Goal: Task Accomplishment & Management: Complete application form

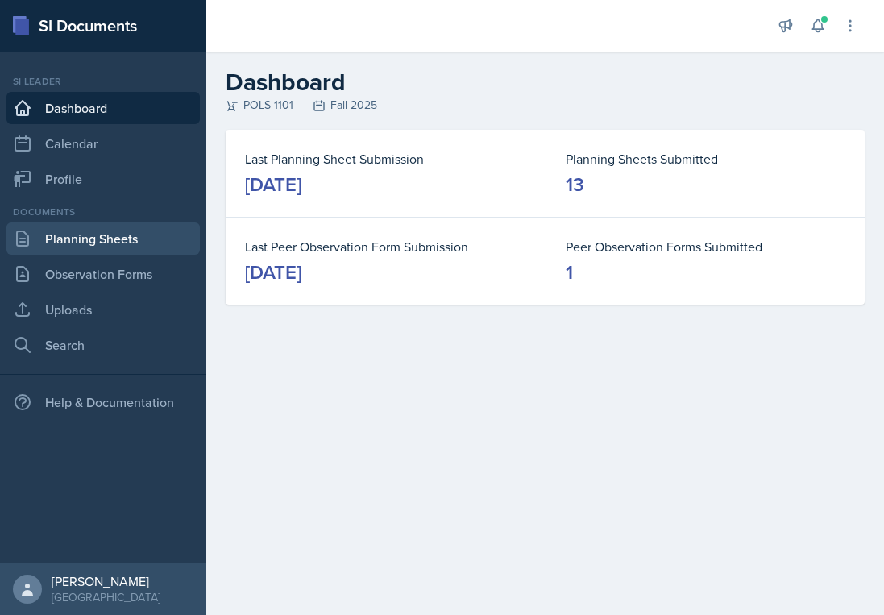
click at [120, 236] on link "Planning Sheets" at bounding box center [102, 238] width 193 height 32
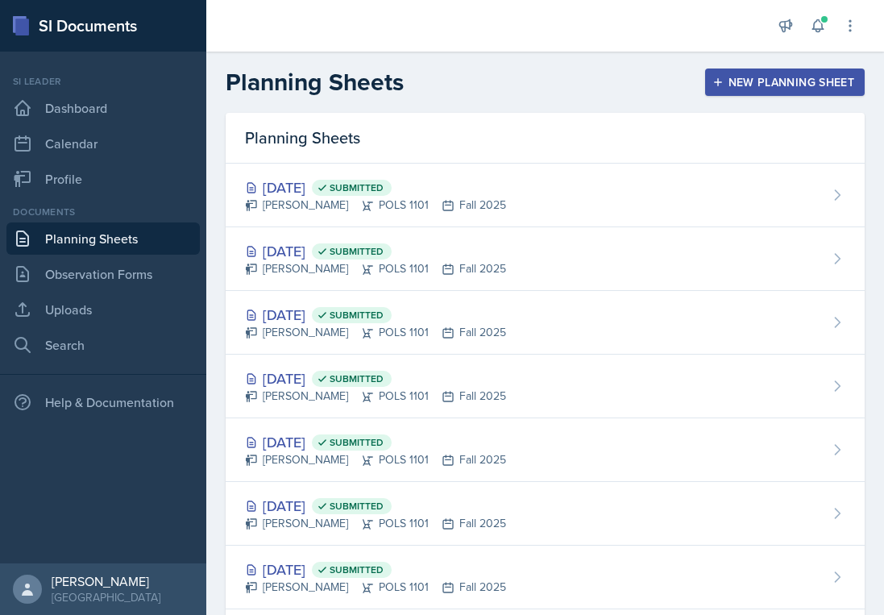
click at [722, 77] on icon "button" at bounding box center [717, 82] width 11 height 11
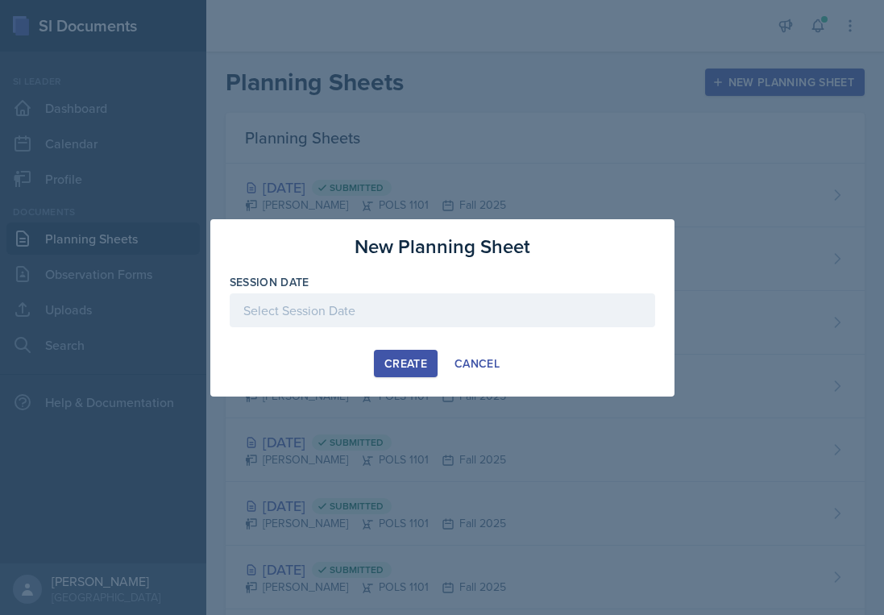
click at [446, 293] on div at bounding box center [442, 310] width 425 height 34
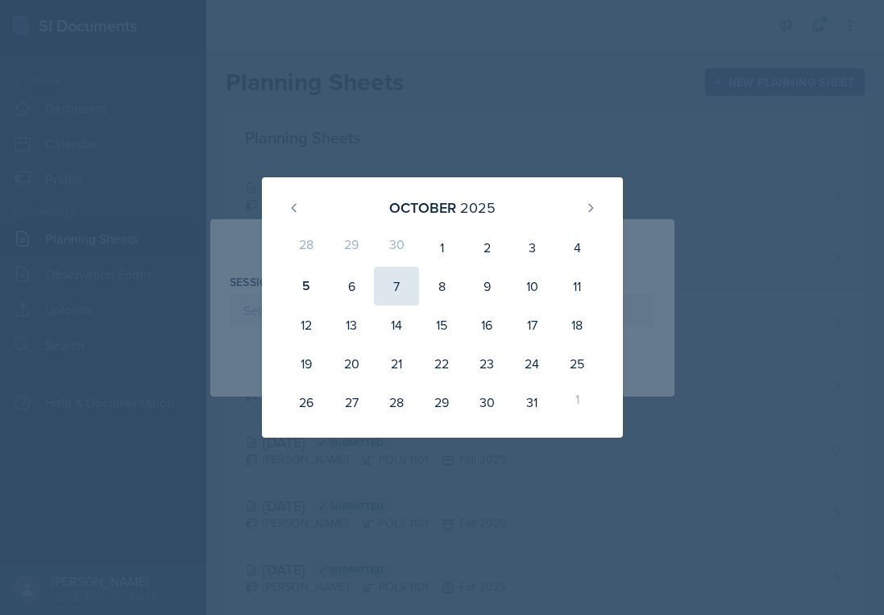
click at [389, 288] on div "7" at bounding box center [396, 286] width 45 height 39
type input "[DATE]"
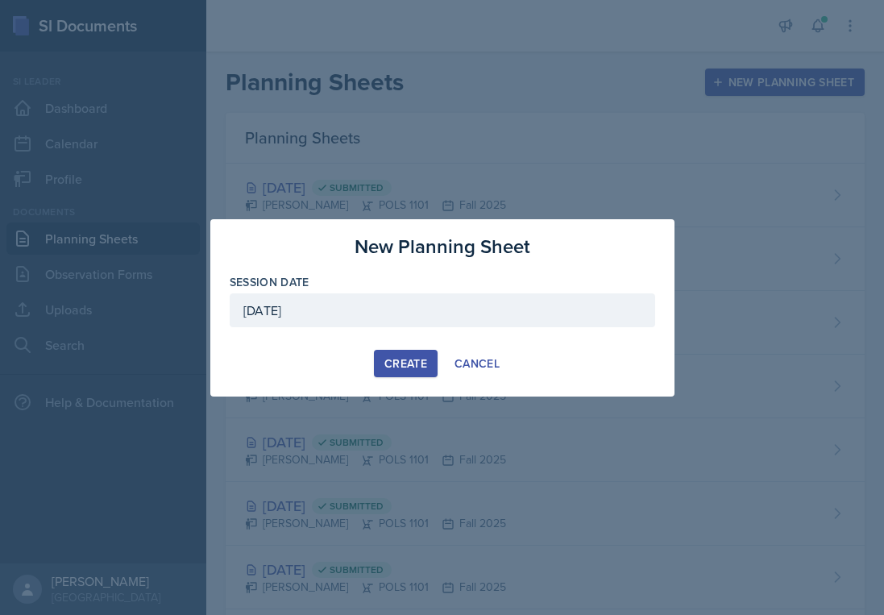
click at [398, 359] on div "Create" at bounding box center [405, 363] width 43 height 13
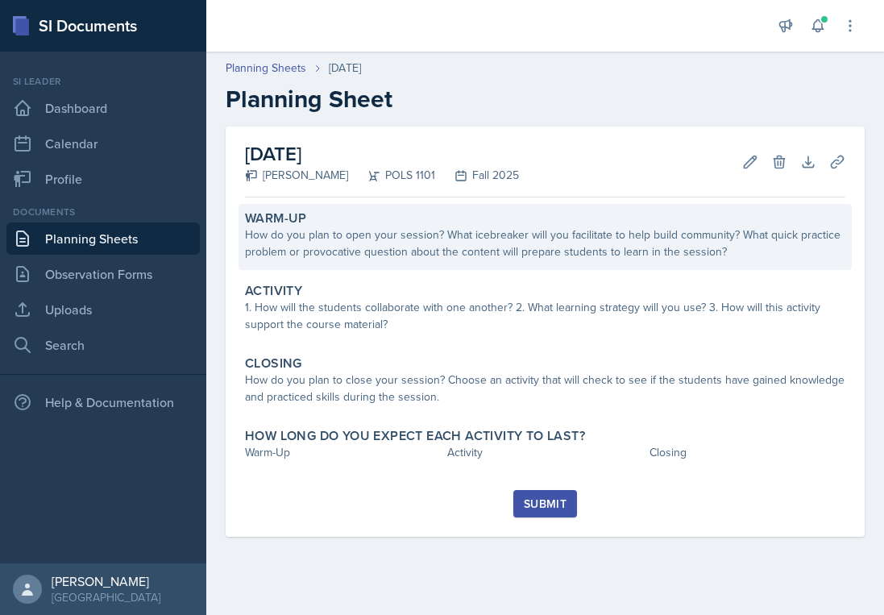
click at [504, 247] on div "How do you plan to open your session? What icebreaker will you facilitate to he…" at bounding box center [545, 243] width 600 height 34
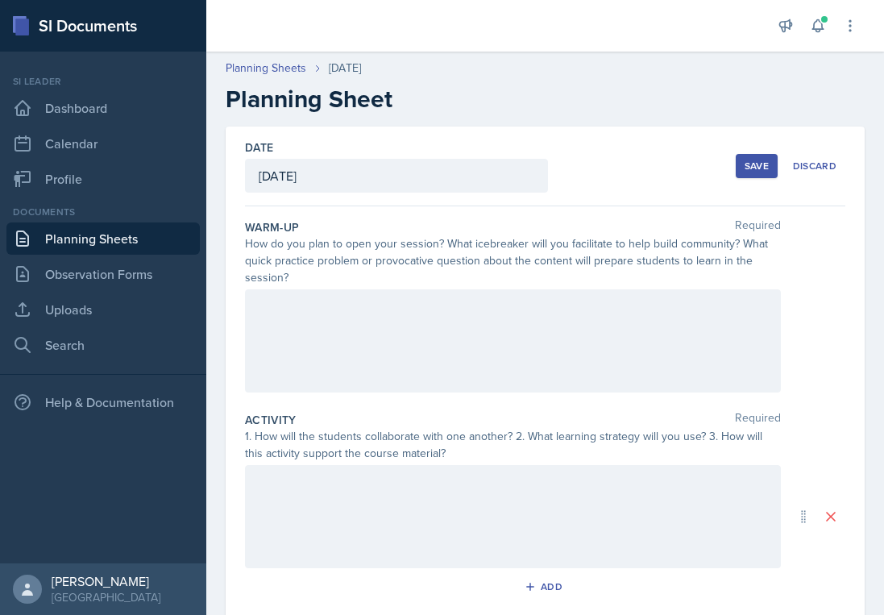
click at [406, 320] on div at bounding box center [513, 340] width 536 height 103
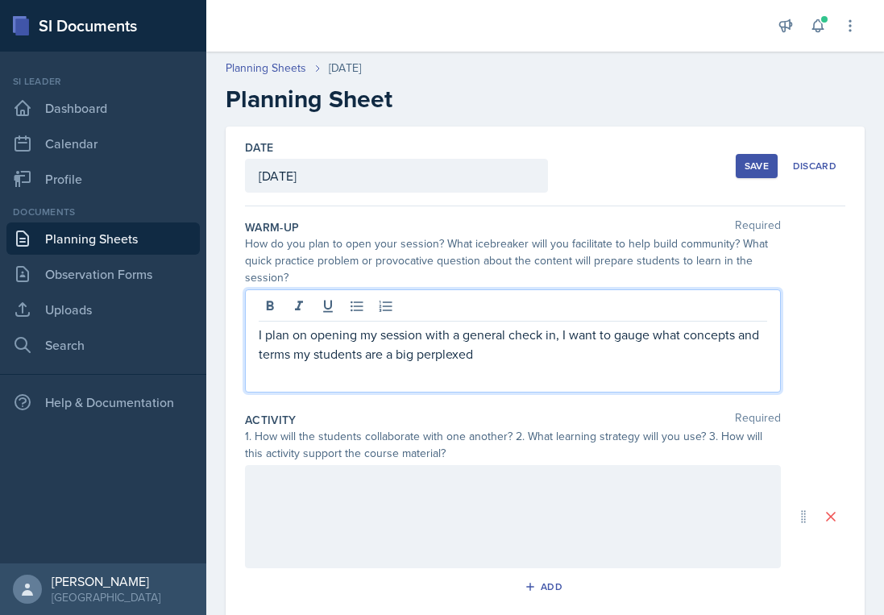
click at [415, 355] on p "I plan on opening my session with a general check in, I want to gauge what conc…" at bounding box center [513, 344] width 508 height 39
click at [496, 362] on p "I plan on opening my session with a general check in, I want to gauge what conc…" at bounding box center [513, 344] width 508 height 39
click at [411, 355] on p "I plan on opening my session with a general check in, I want to gauge what conc…" at bounding box center [513, 344] width 508 height 39
click at [477, 356] on p "I plan on opening my session with a general check in, I want to gauge what conc…" at bounding box center [513, 344] width 508 height 39
click at [394, 358] on p "I plan on opening my session with a general check in, I want to gauge what conc…" at bounding box center [513, 344] width 508 height 39
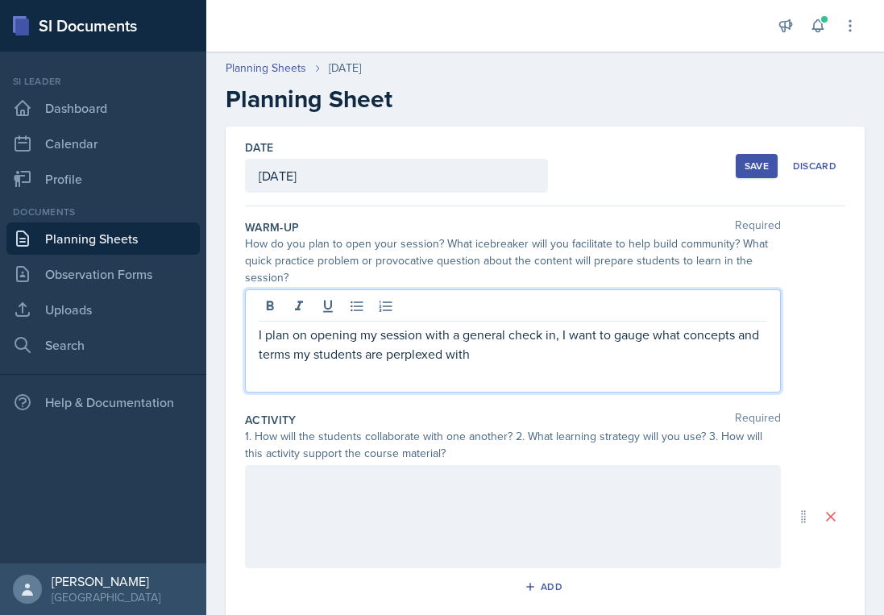
click at [488, 356] on p "I plan on opening my session with a general check in, I want to gauge what conc…" at bounding box center [513, 344] width 508 height 39
click at [559, 336] on p "I plan on opening my session with a general check in, I want to gauge what conc…" at bounding box center [513, 344] width 508 height 39
click at [744, 359] on p "I plan on opening my session with a general check in, where I ask them what the…" at bounding box center [513, 344] width 508 height 39
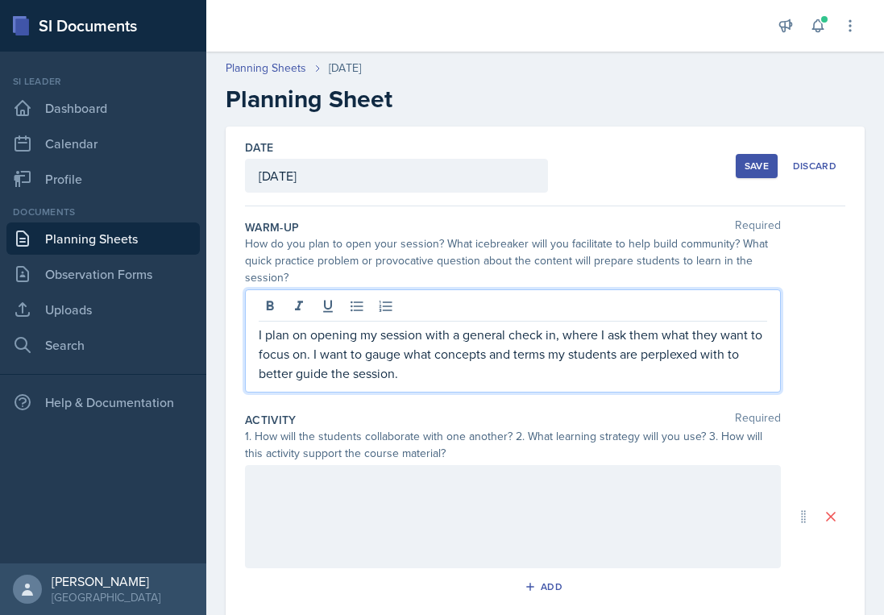
click at [657, 503] on div at bounding box center [513, 516] width 536 height 103
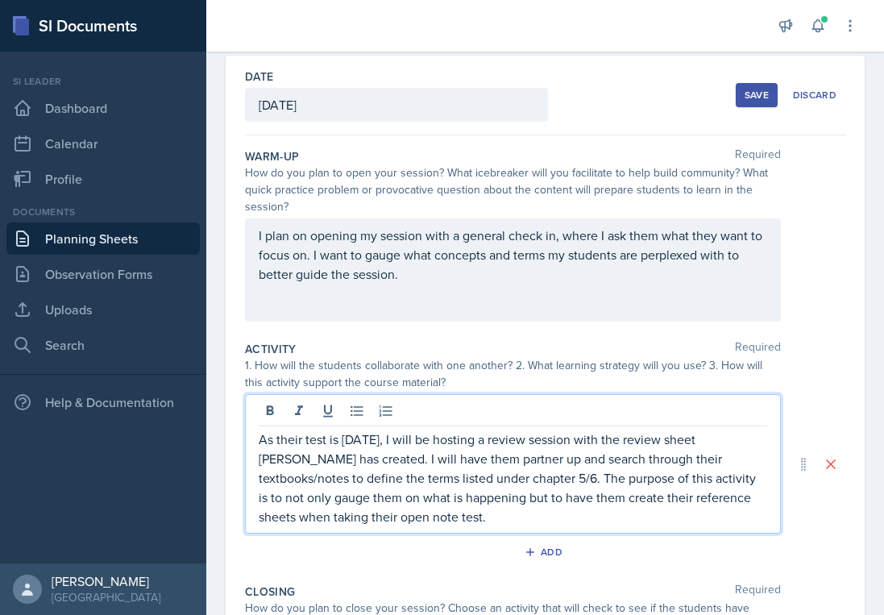
scroll to position [73, 0]
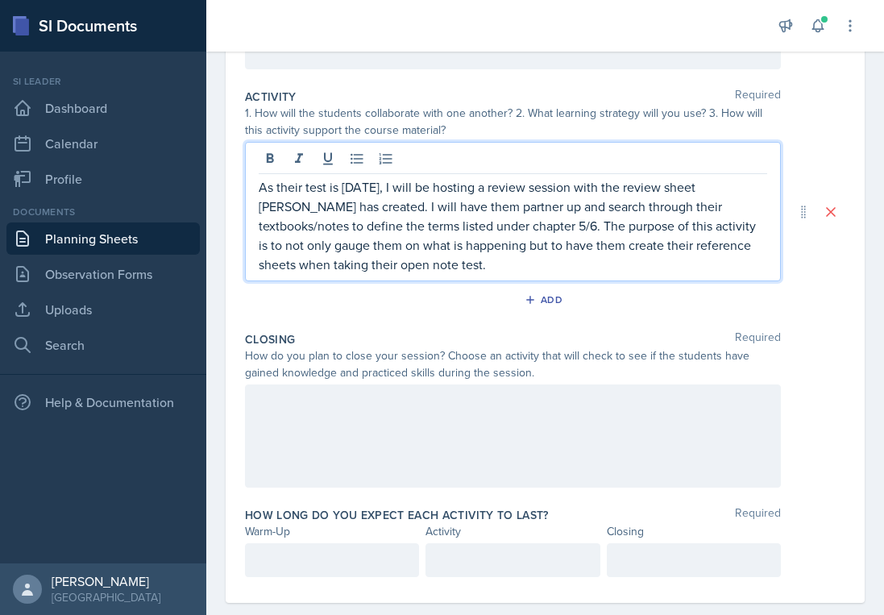
click at [519, 429] on div at bounding box center [513, 435] width 536 height 103
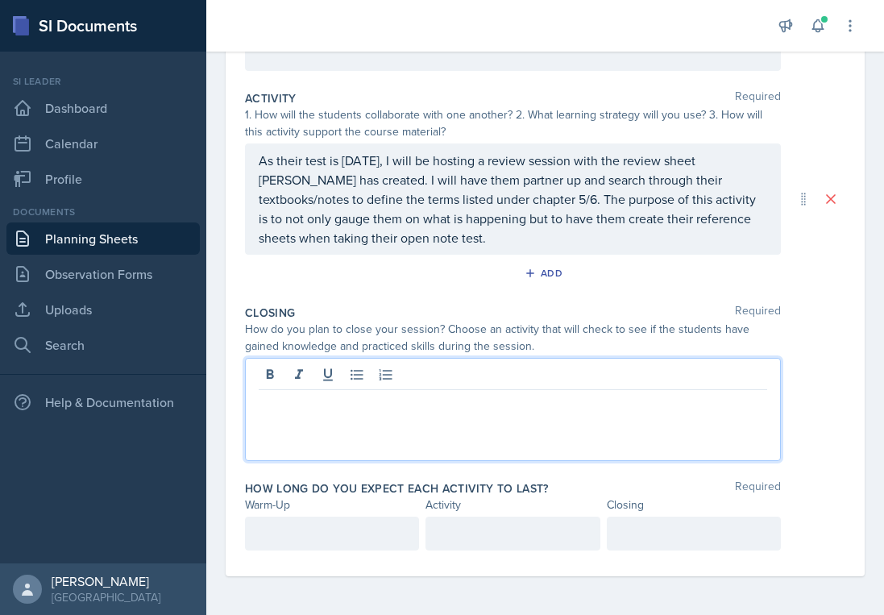
scroll to position [322, 0]
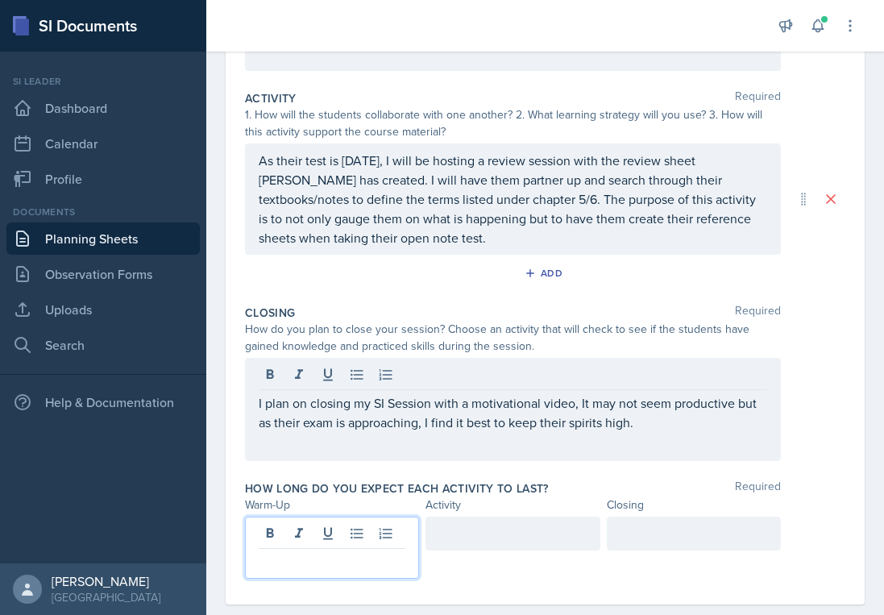
click at [340, 552] on p at bounding box center [332, 561] width 147 height 19
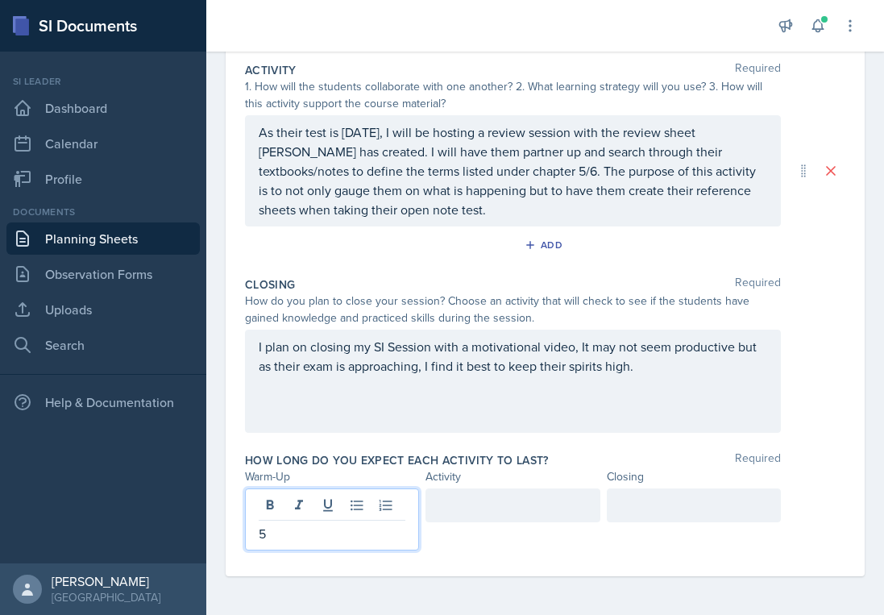
click at [640, 507] on div at bounding box center [694, 505] width 174 height 34
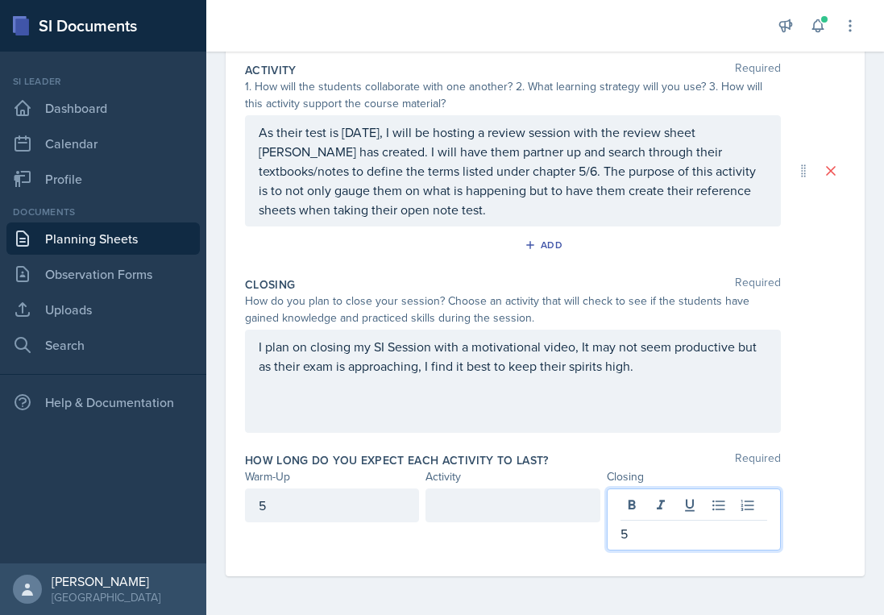
click at [550, 504] on div at bounding box center [512, 505] width 174 height 34
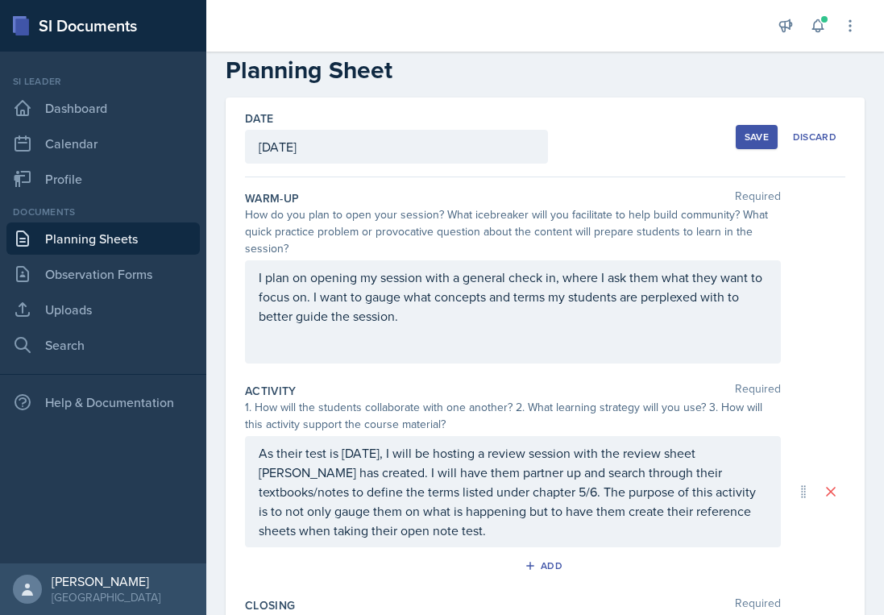
scroll to position [0, 0]
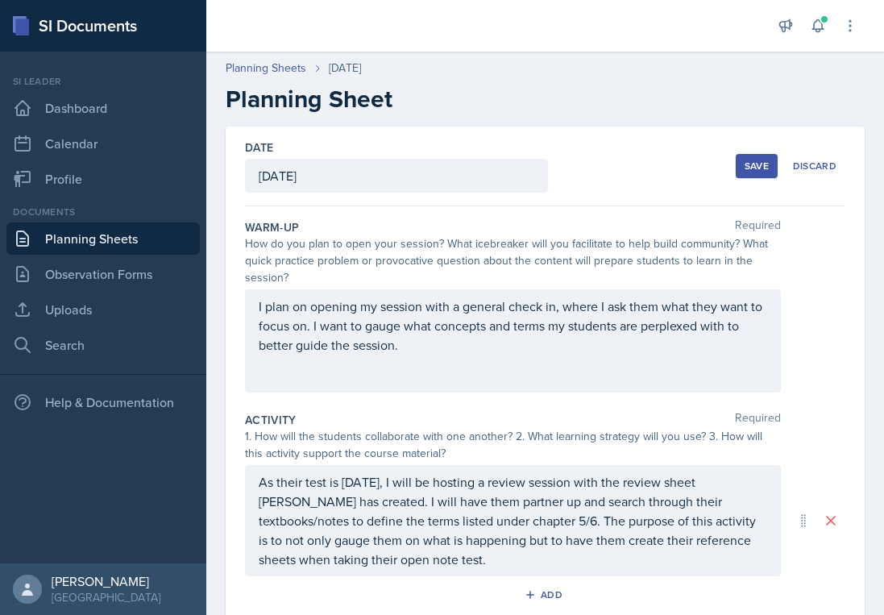
click at [743, 172] on button "Save" at bounding box center [757, 166] width 42 height 24
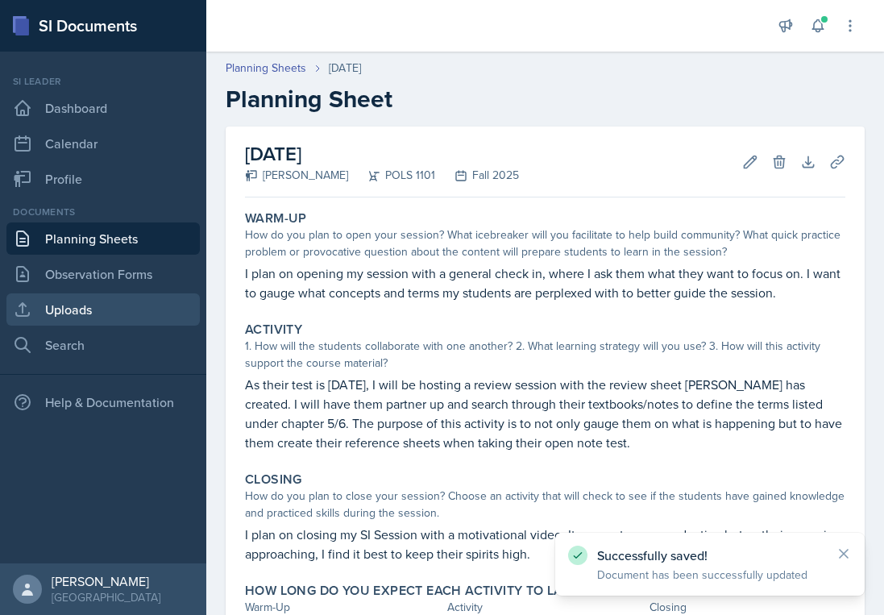
click at [122, 313] on link "Uploads" at bounding box center [102, 309] width 193 height 32
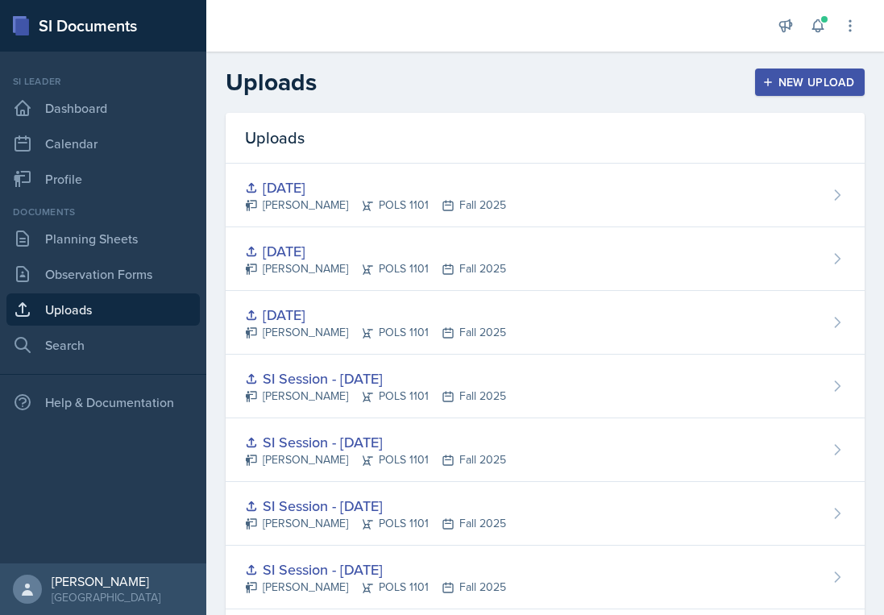
click at [768, 87] on icon "button" at bounding box center [767, 82] width 11 height 11
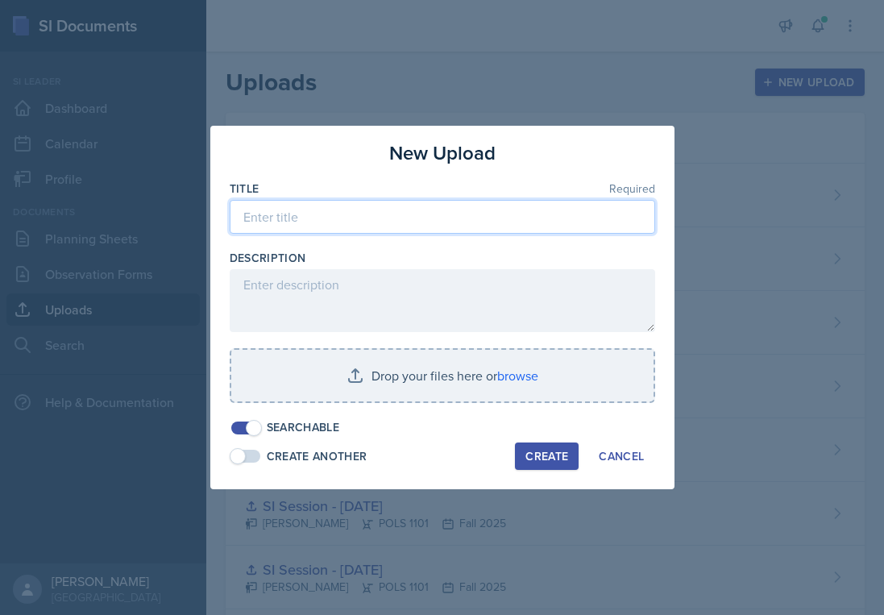
click at [430, 216] on input at bounding box center [442, 217] width 425 height 34
type input "E"
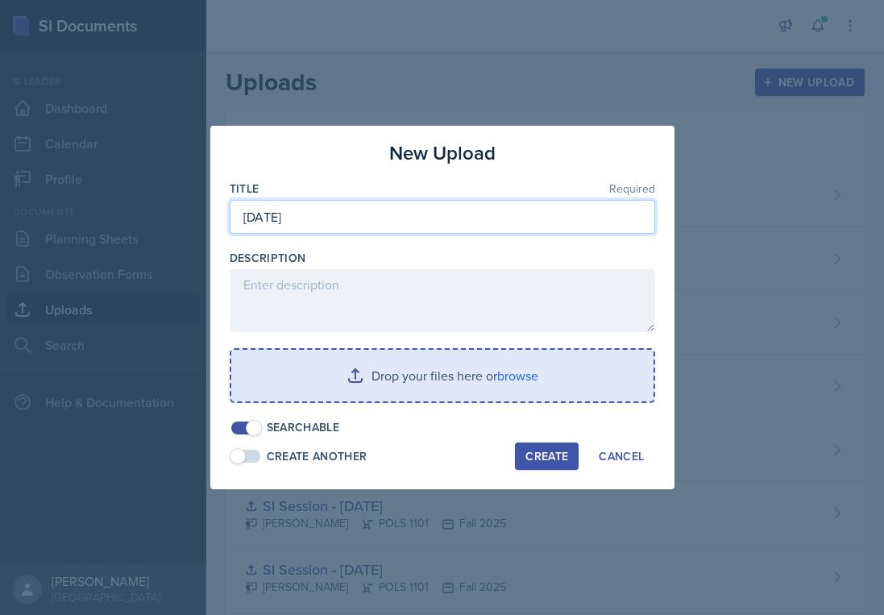
type input "[DATE]"
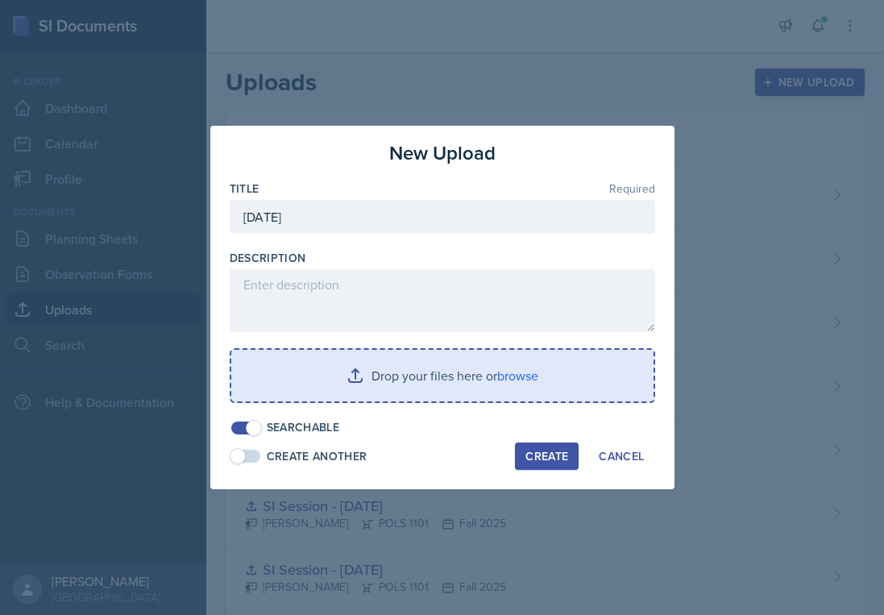
click at [493, 370] on input "file" at bounding box center [442, 376] width 422 height 52
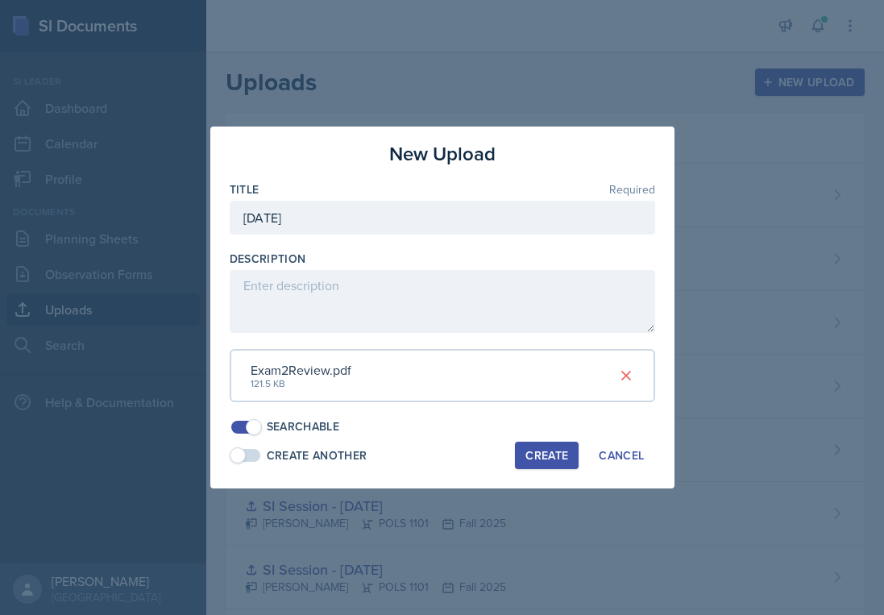
click at [552, 462] on div "Create" at bounding box center [546, 455] width 43 height 13
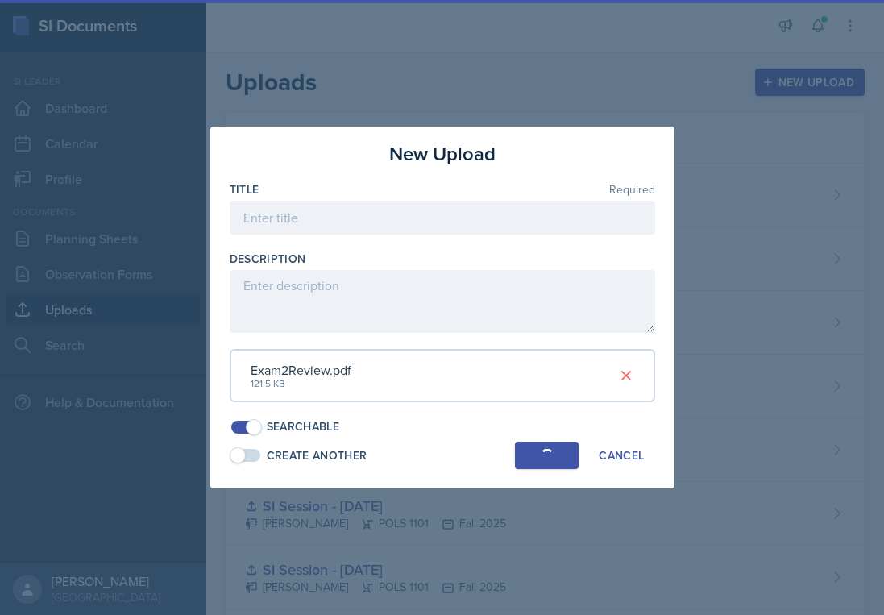
click at [561, 450] on div "Create" at bounding box center [546, 455] width 43 height 13
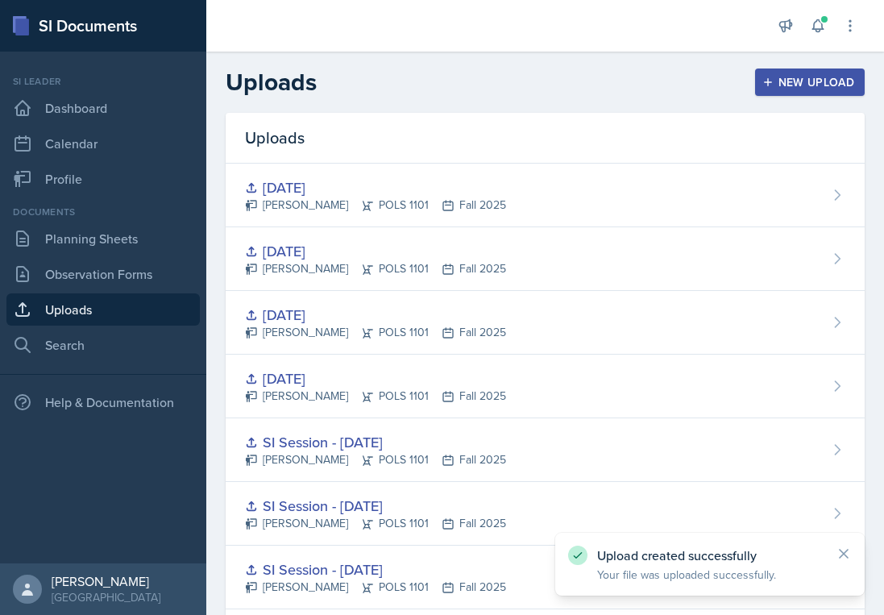
click at [800, 71] on button "New Upload" at bounding box center [810, 81] width 110 height 27
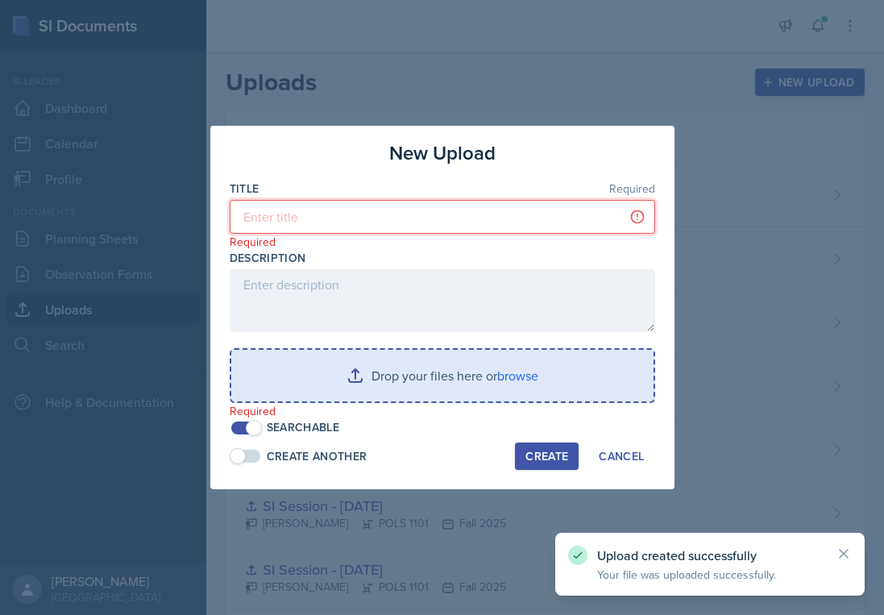
click at [496, 202] on input at bounding box center [442, 217] width 425 height 34
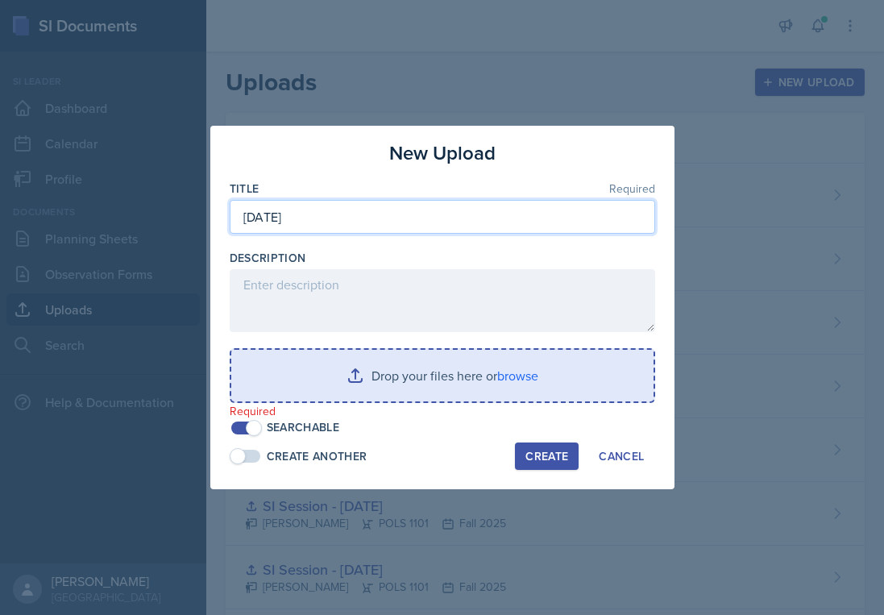
type input "[DATE]"
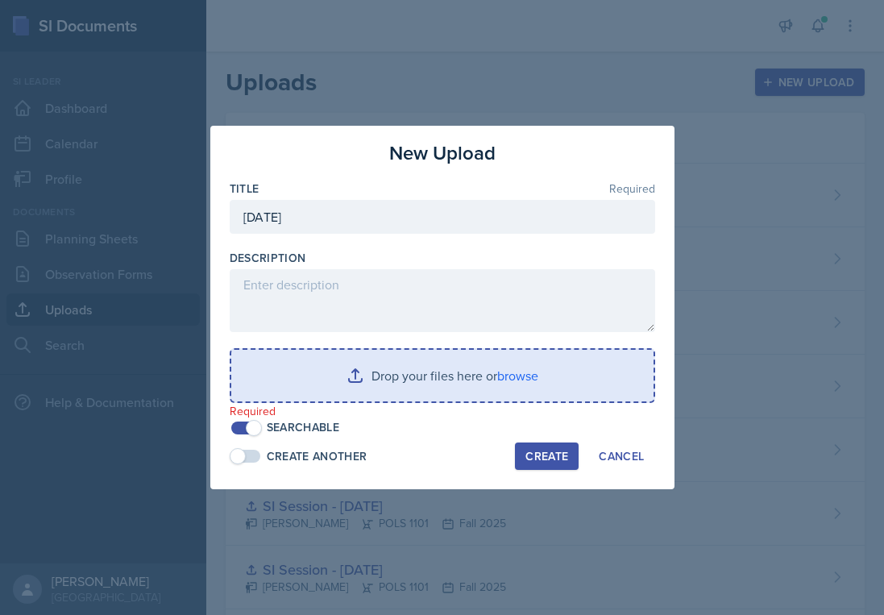
click at [458, 373] on input "file" at bounding box center [442, 376] width 422 height 52
click at [371, 362] on input "file" at bounding box center [442, 376] width 422 height 52
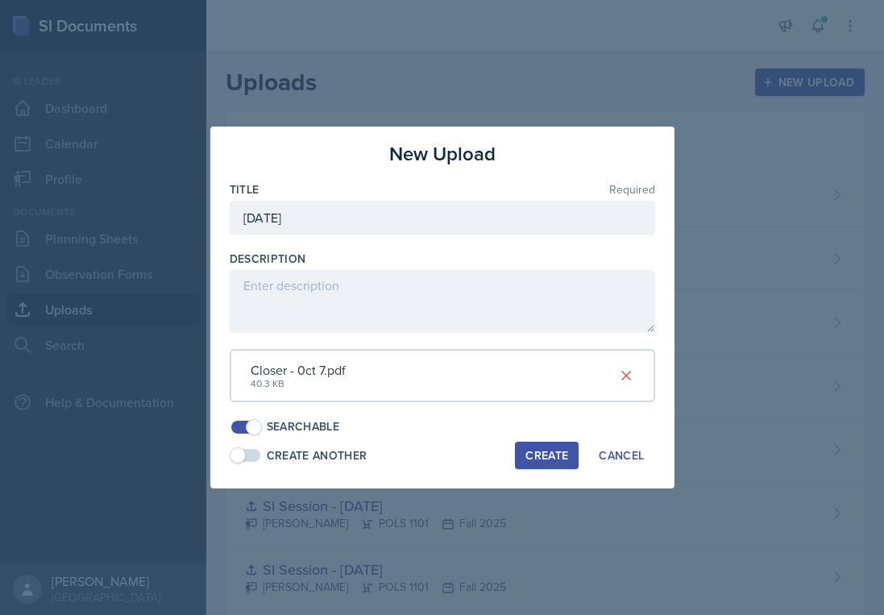
click at [559, 454] on div "Create" at bounding box center [546, 455] width 43 height 13
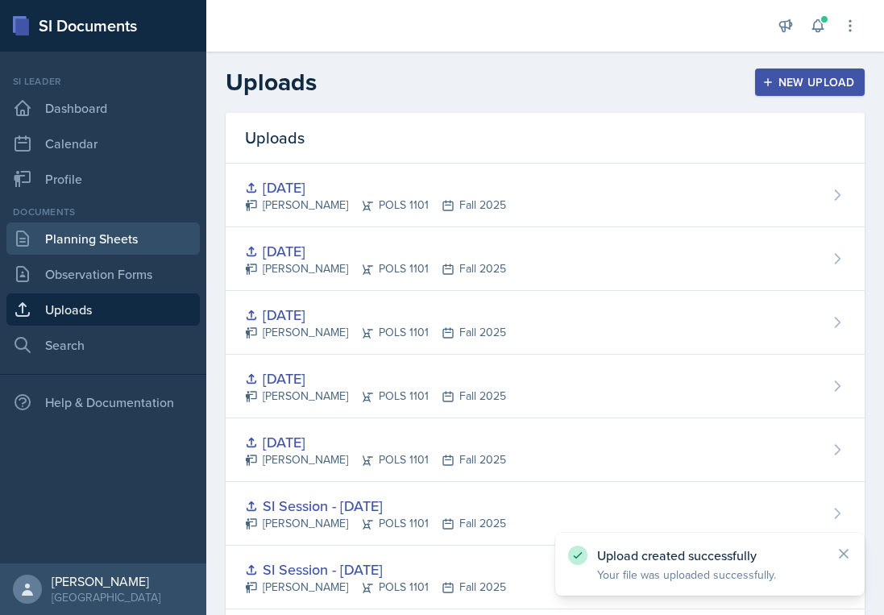
click at [151, 225] on link "Planning Sheets" at bounding box center [102, 238] width 193 height 32
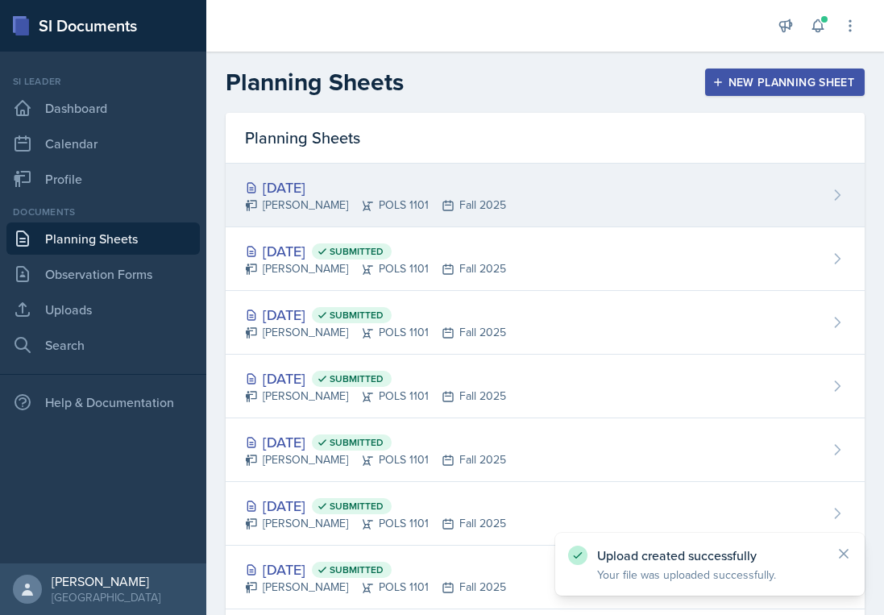
click at [572, 180] on div "[DATE] [PERSON_NAME] POLS 1101 Fall 2025" at bounding box center [545, 196] width 639 height 64
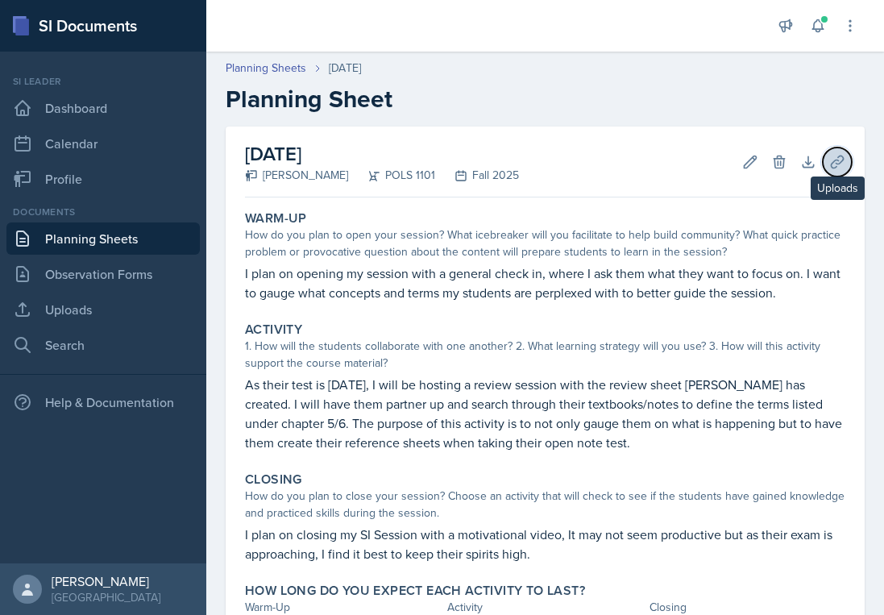
click at [841, 159] on icon at bounding box center [837, 162] width 16 height 16
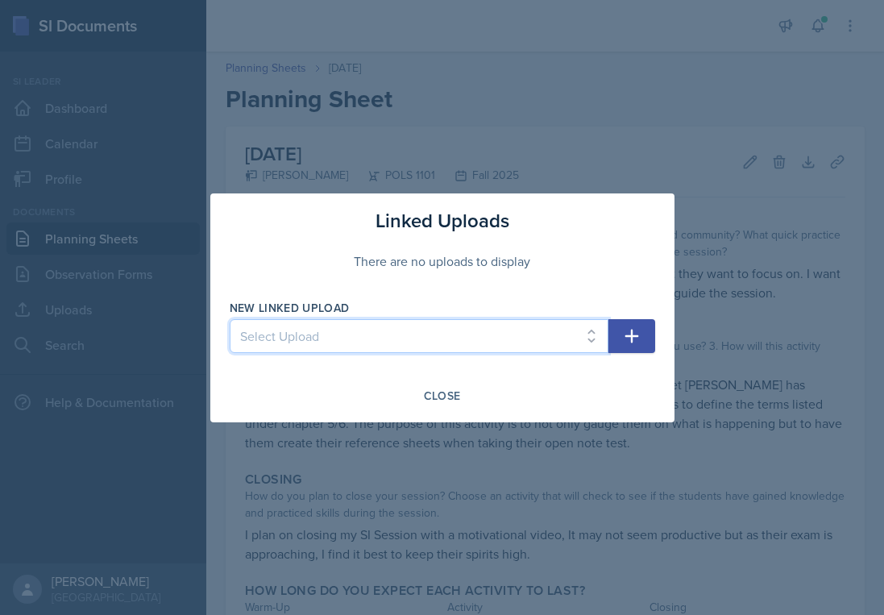
click at [377, 341] on select "Select Upload SI Session - [DATE] SI Session - [DATE] SI Session - [DATE] SI Se…" at bounding box center [419, 336] width 379 height 34
select select "969457df-6f5b-444a-8dcd-c8c2b42a9c9d"
click at [230, 319] on select "Select Upload SI Session - [DATE] SI Session - [DATE] SI Session - [DATE] SI Se…" at bounding box center [419, 336] width 379 height 34
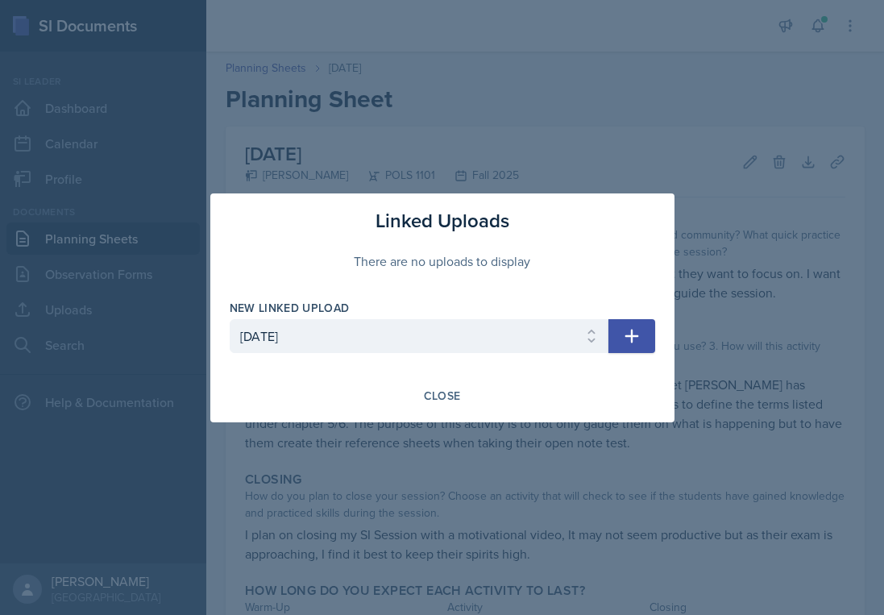
click at [624, 342] on icon "button" at bounding box center [631, 335] width 19 height 19
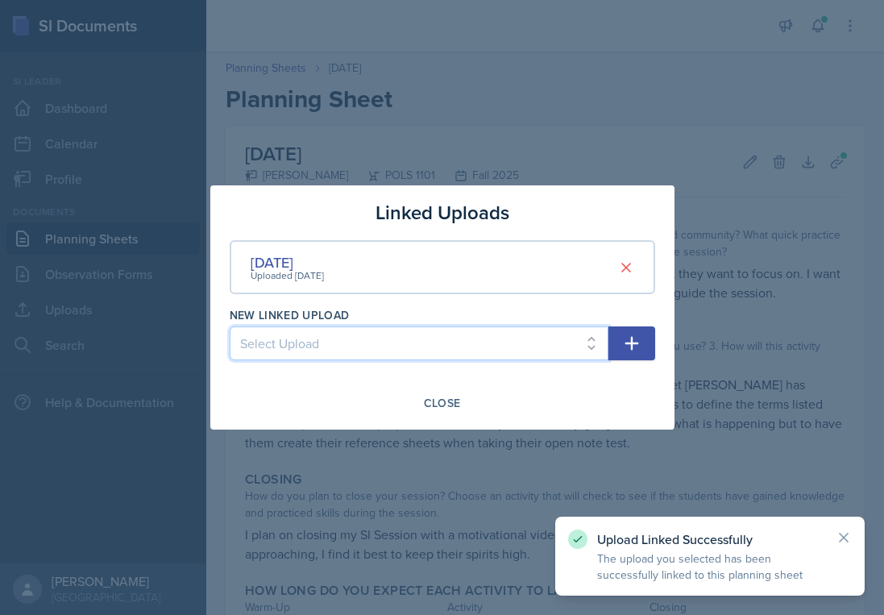
click at [582, 338] on select "Select Upload SI Session - [DATE] SI Session - [DATE] SI Session - [DATE] SI Se…" at bounding box center [419, 343] width 379 height 34
select select "d8181faa-ffd2-434f-8f32-176d361f6ea1"
click at [230, 326] on select "Select Upload SI Session - [DATE] SI Session - [DATE] SI Session - [DATE] SI Se…" at bounding box center [419, 343] width 379 height 34
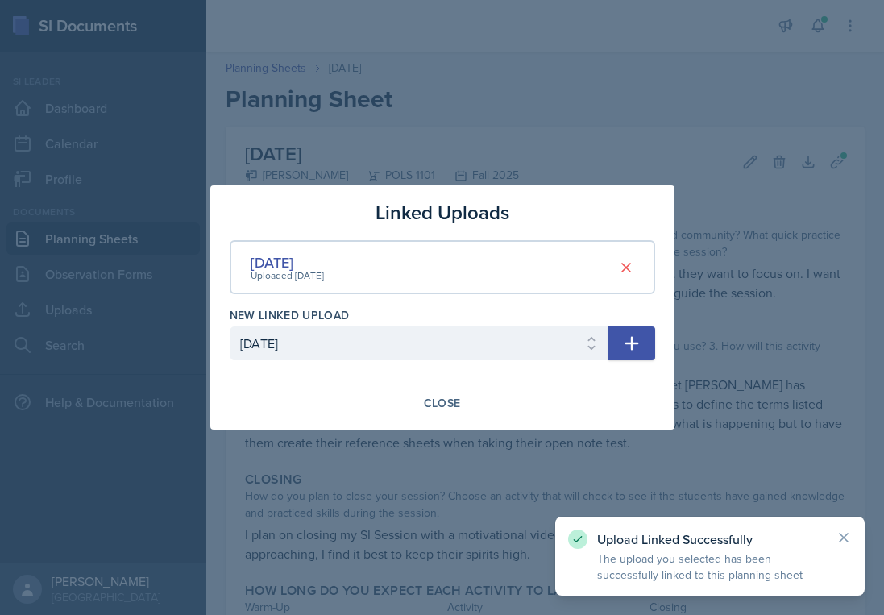
click at [624, 335] on icon "button" at bounding box center [631, 343] width 19 height 19
select select
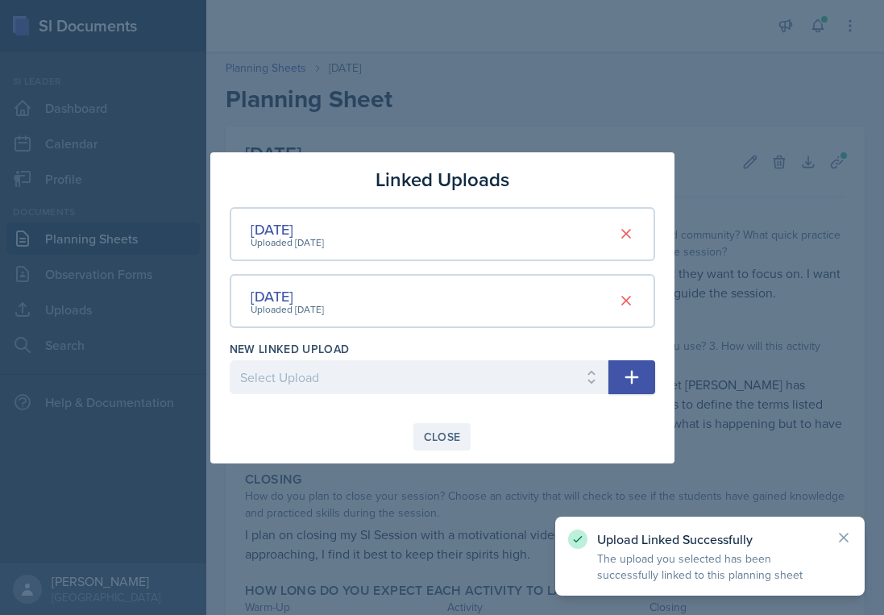
click at [453, 436] on div "Close" at bounding box center [442, 436] width 37 height 13
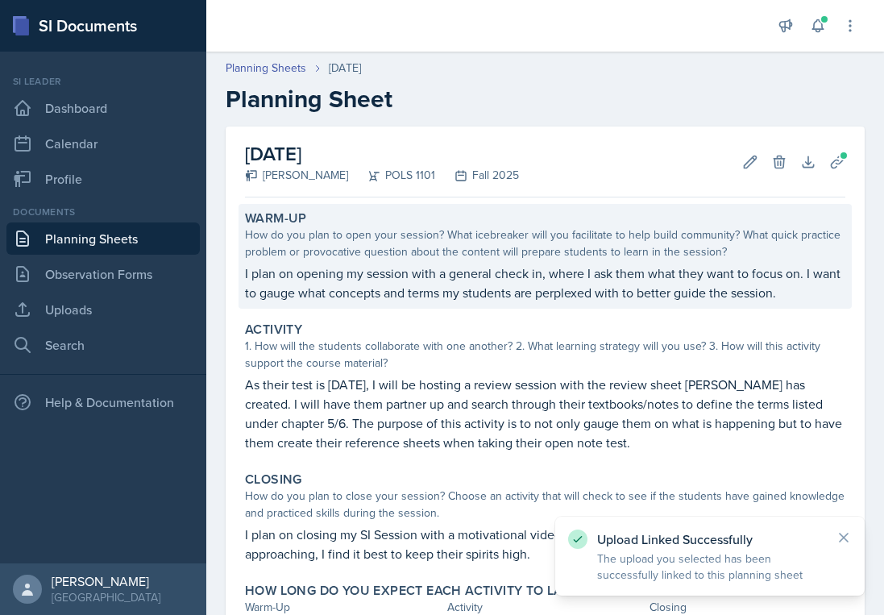
scroll to position [135, 0]
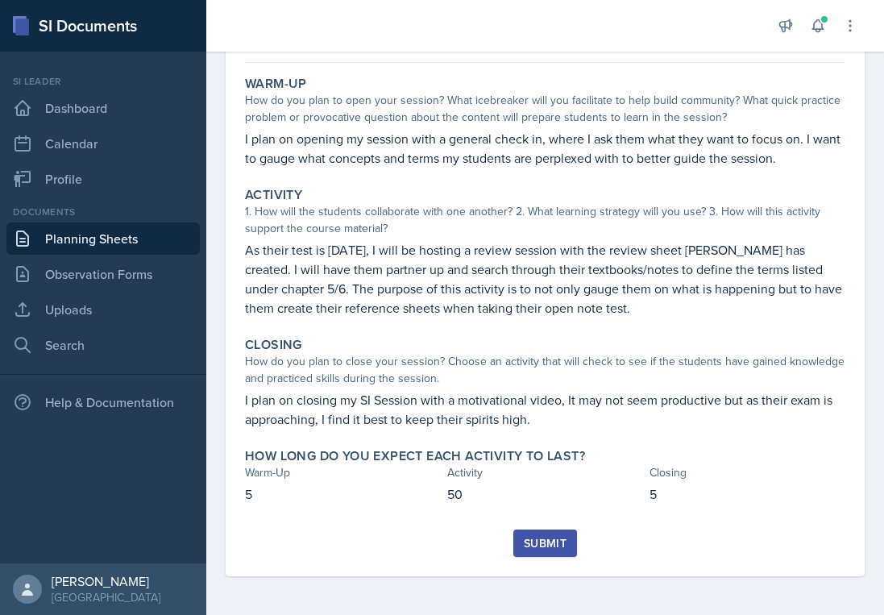
click at [534, 545] on div "Submit" at bounding box center [545, 543] width 43 height 13
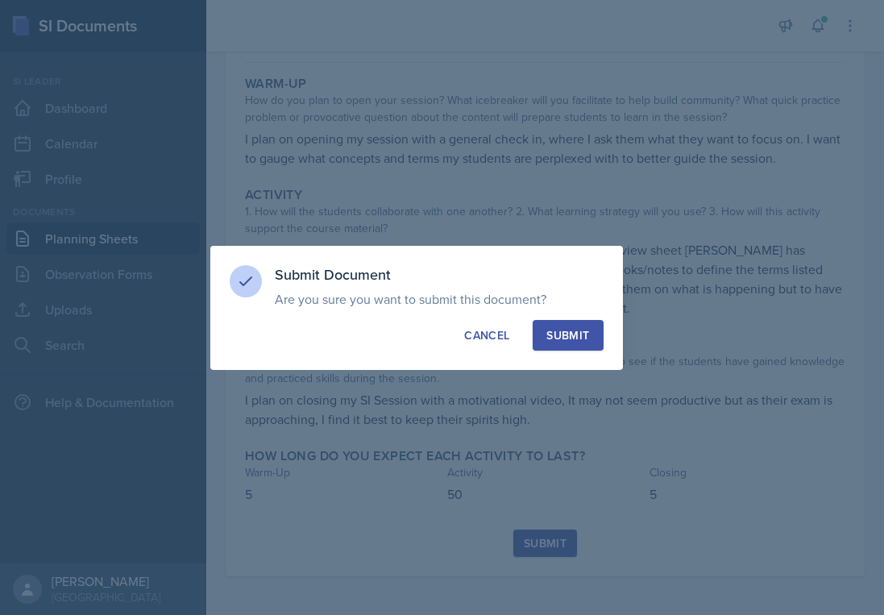
click at [583, 333] on div "Submit" at bounding box center [567, 335] width 43 height 16
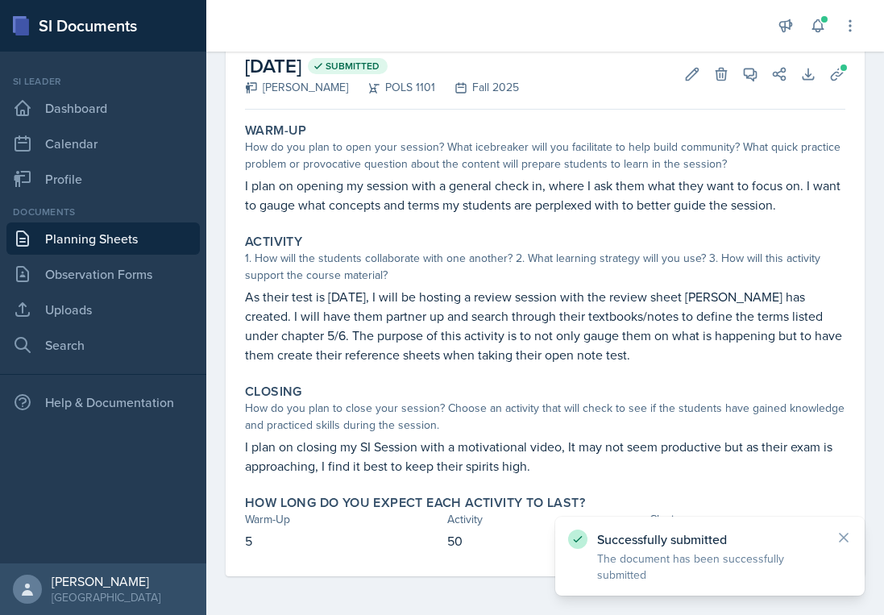
scroll to position [88, 0]
click at [168, 242] on link "Planning Sheets" at bounding box center [102, 238] width 193 height 32
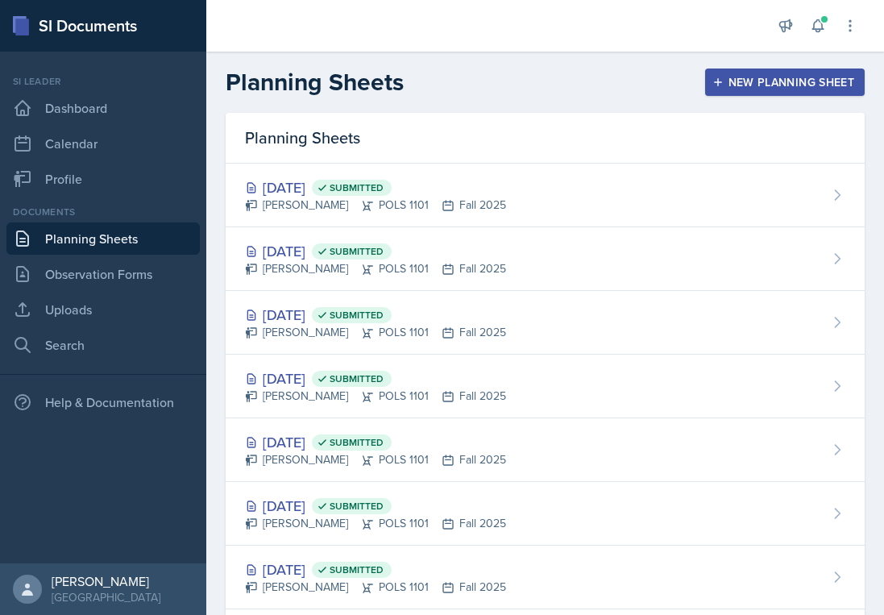
click at [790, 76] on div "New Planning Sheet" at bounding box center [785, 82] width 139 height 13
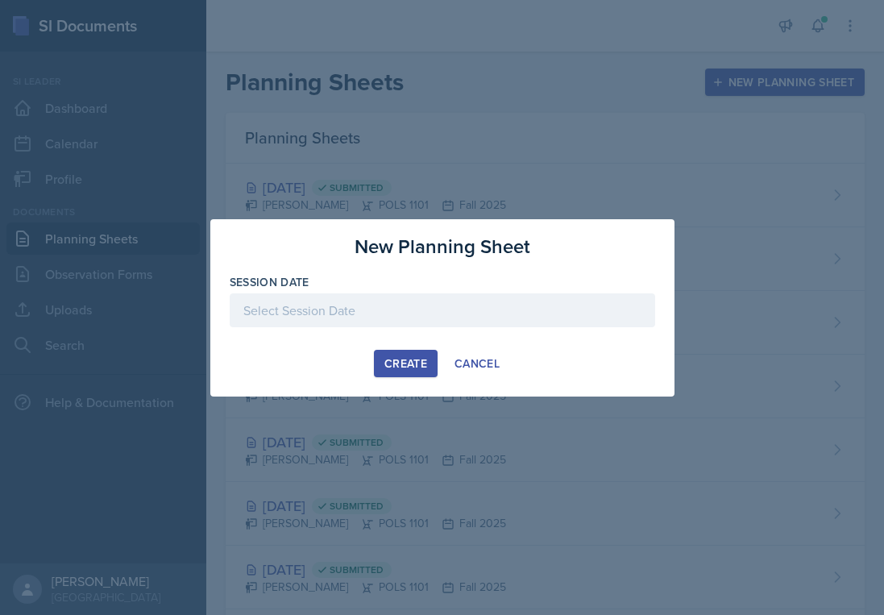
click at [388, 297] on div at bounding box center [442, 310] width 425 height 34
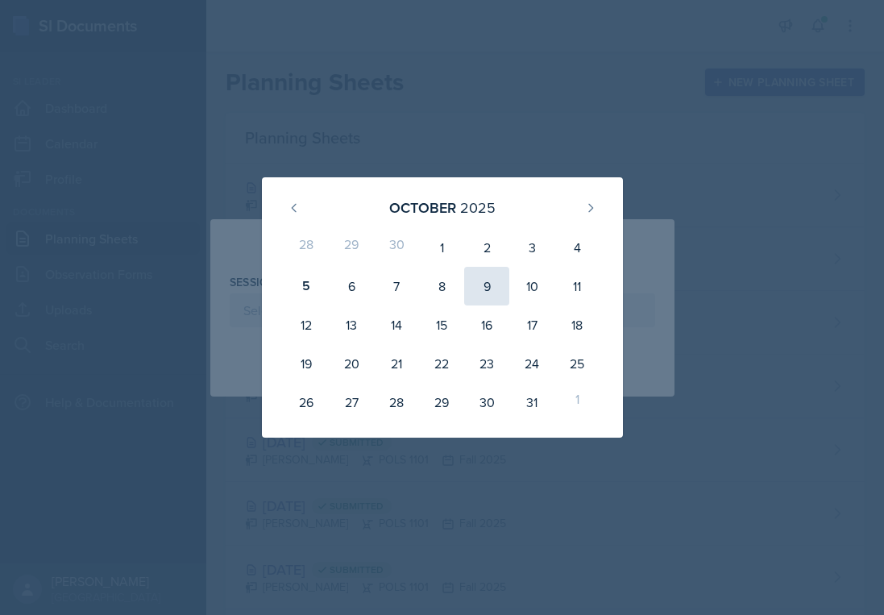
click at [491, 285] on div "9" at bounding box center [486, 286] width 45 height 39
type input "[DATE]"
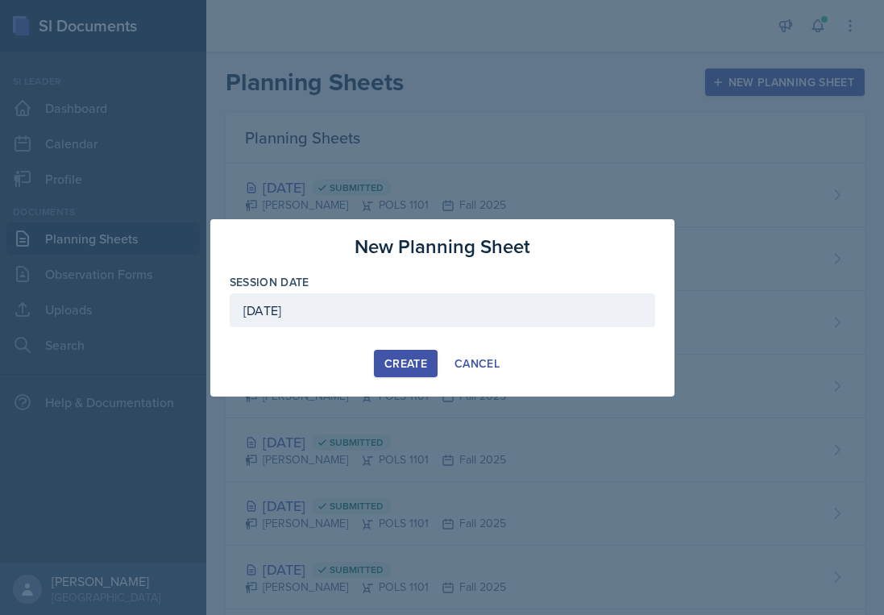
click at [397, 357] on div "Create" at bounding box center [405, 363] width 43 height 13
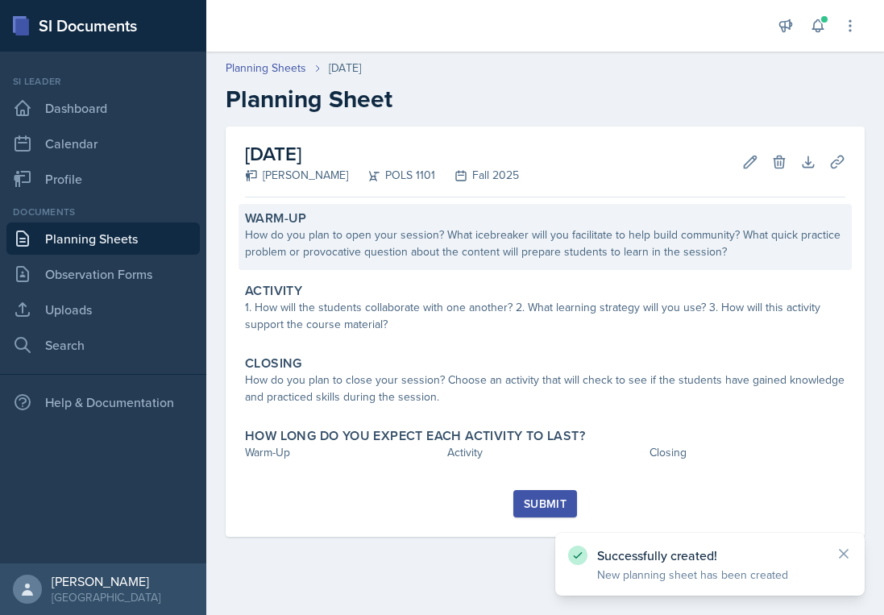
click at [375, 230] on div "How do you plan to open your session? What icebreaker will you facilitate to he…" at bounding box center [545, 243] width 600 height 34
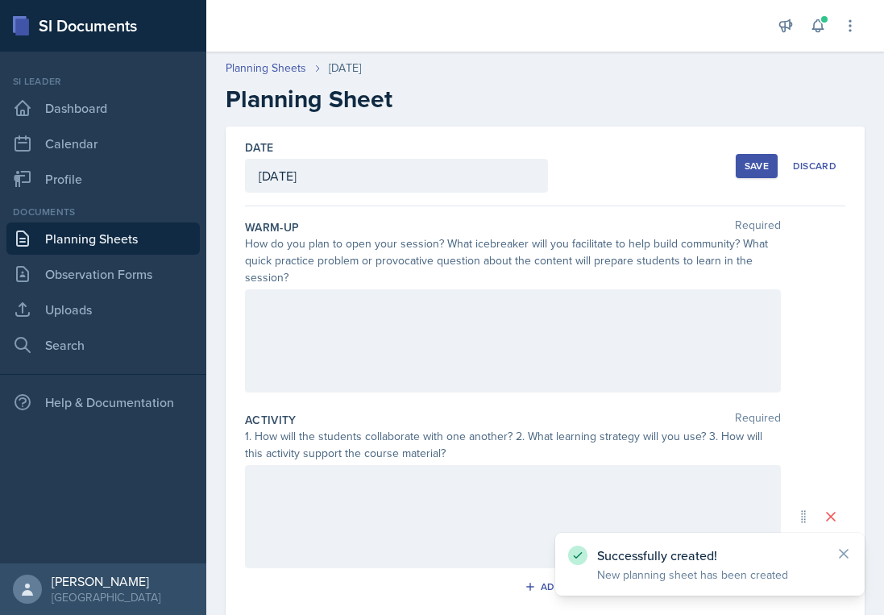
click at [380, 304] on div at bounding box center [513, 340] width 536 height 103
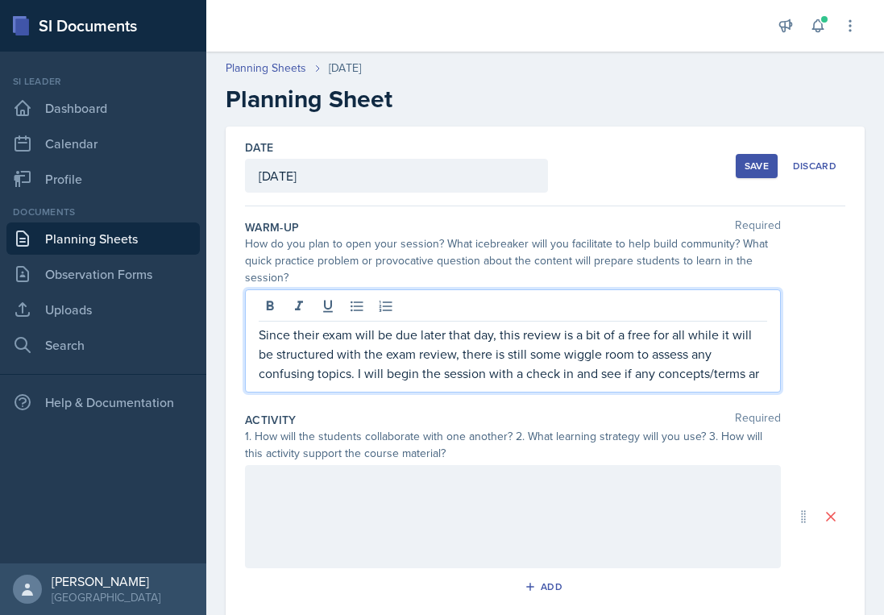
click at [599, 376] on p "Since their exam will be due later that day, this review is a bit of a free for…" at bounding box center [513, 354] width 508 height 58
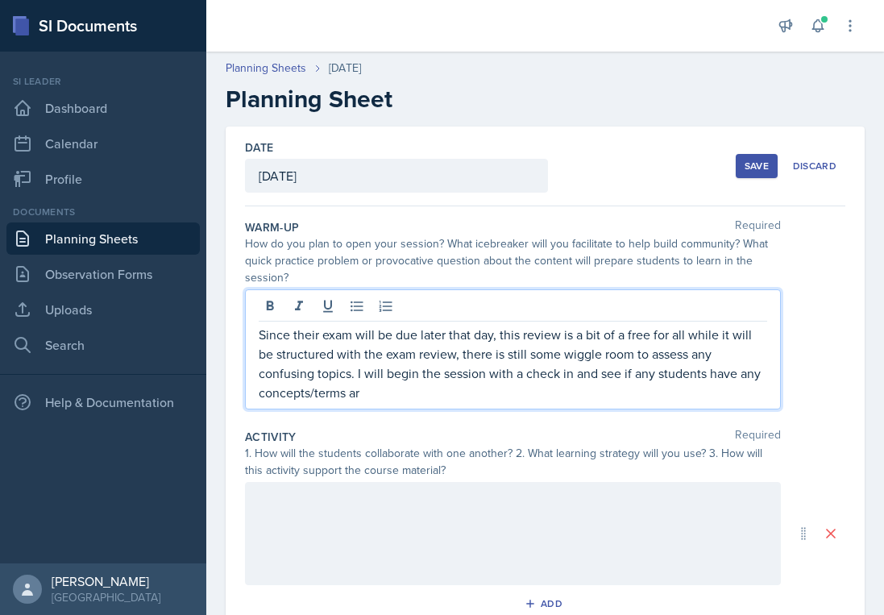
click at [438, 400] on p "Since their exam will be due later that day, this review is a bit of a free for…" at bounding box center [513, 363] width 508 height 77
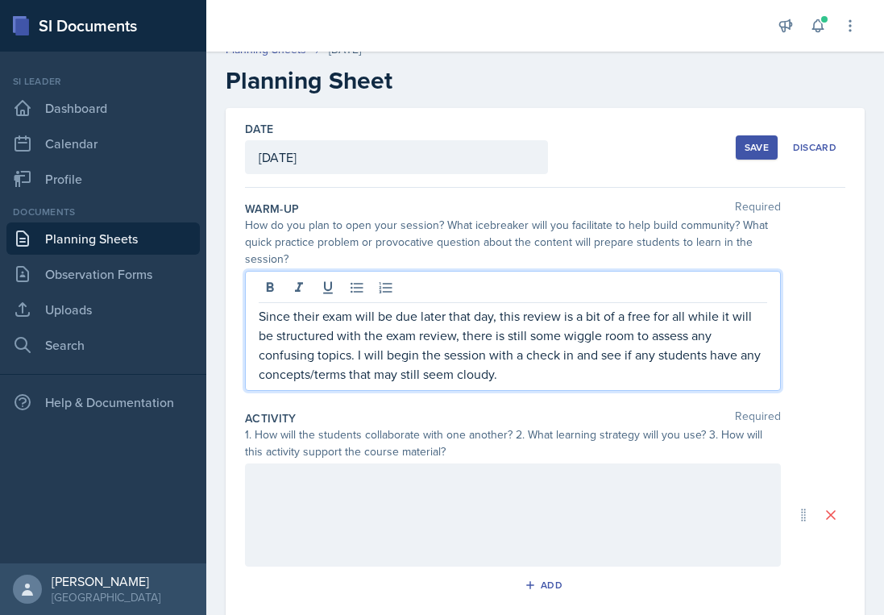
scroll to position [20, 0]
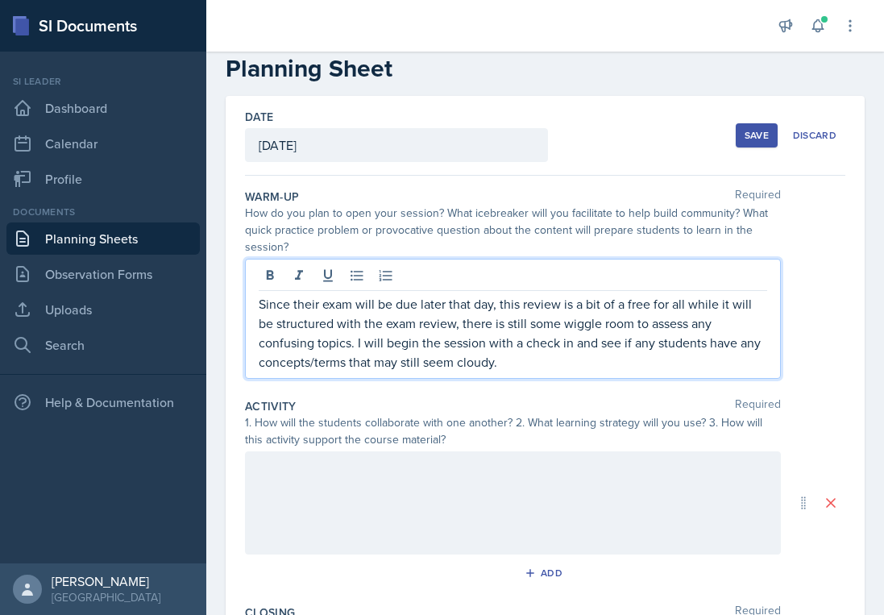
click at [516, 486] on div at bounding box center [513, 502] width 536 height 103
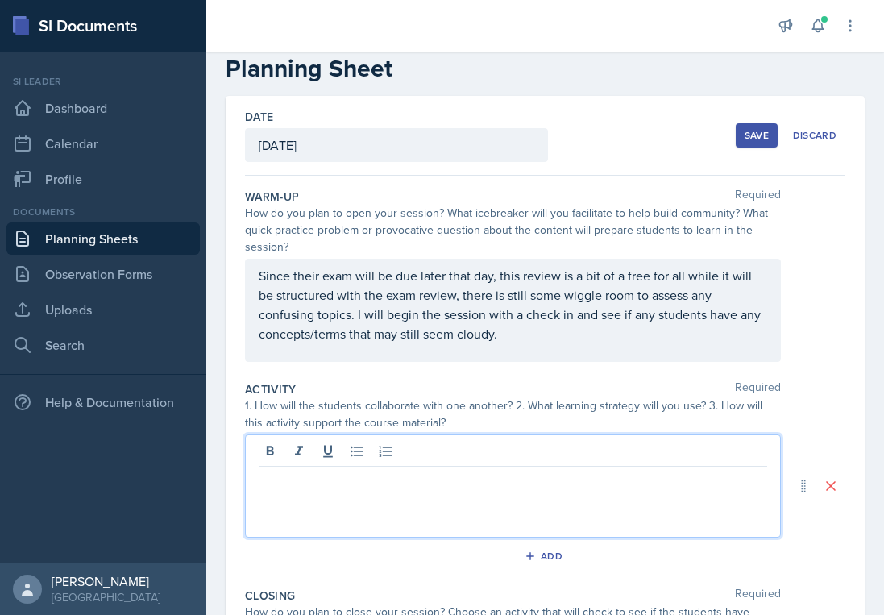
scroll to position [59, 0]
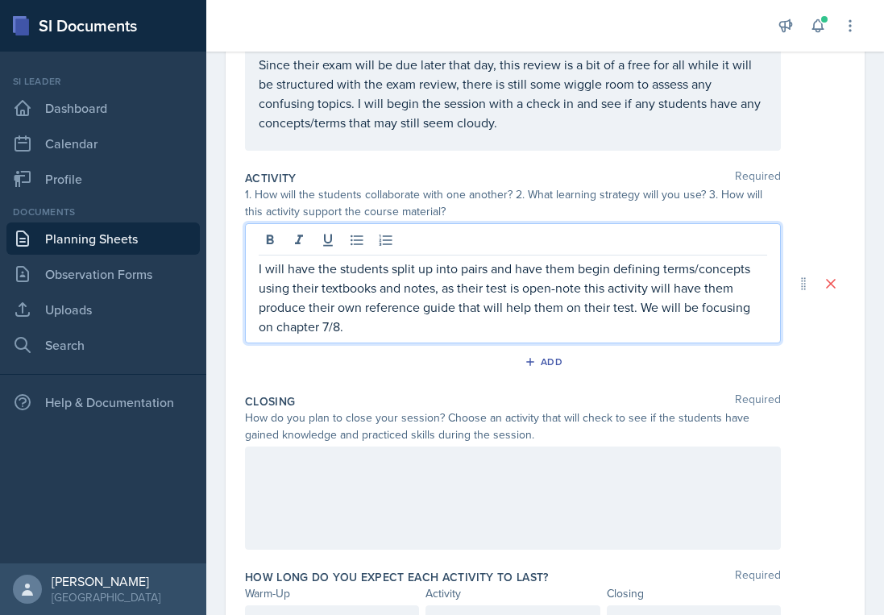
click at [488, 486] on div at bounding box center [513, 497] width 536 height 103
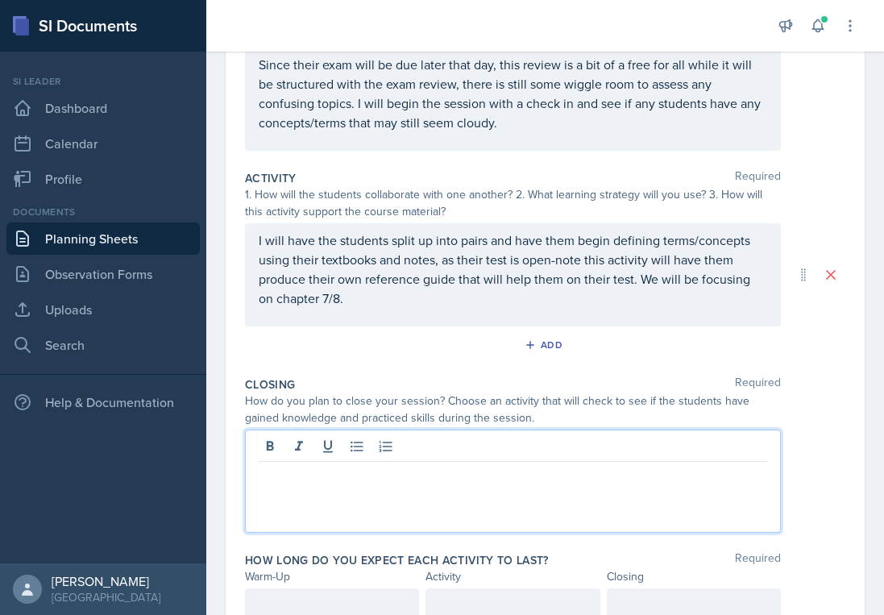
scroll to position [270, 0]
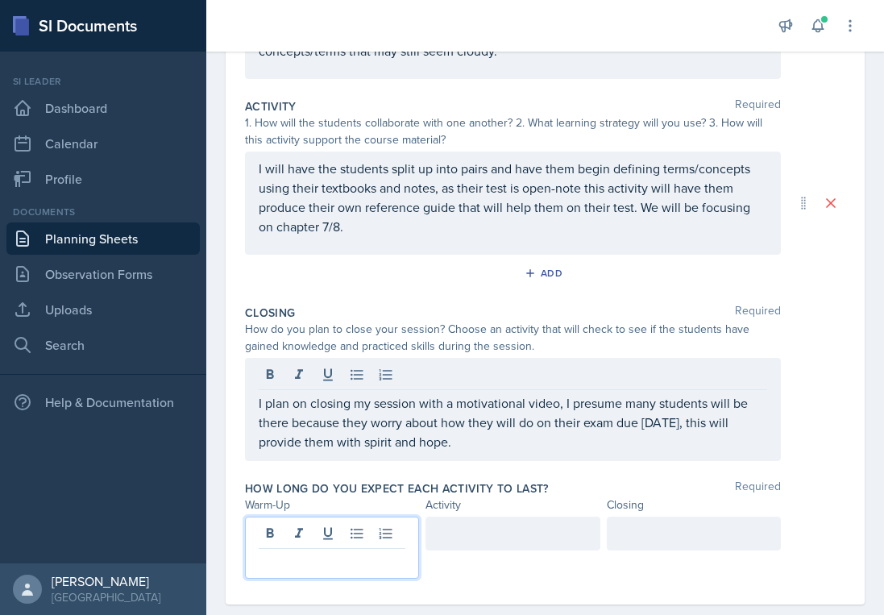
click at [370, 552] on p at bounding box center [332, 561] width 147 height 19
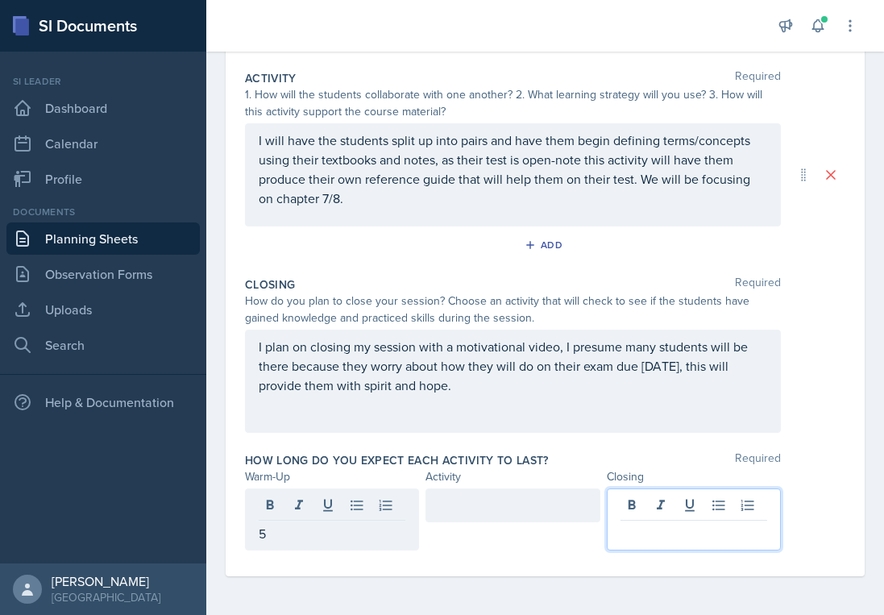
click at [740, 504] on div at bounding box center [694, 519] width 174 height 62
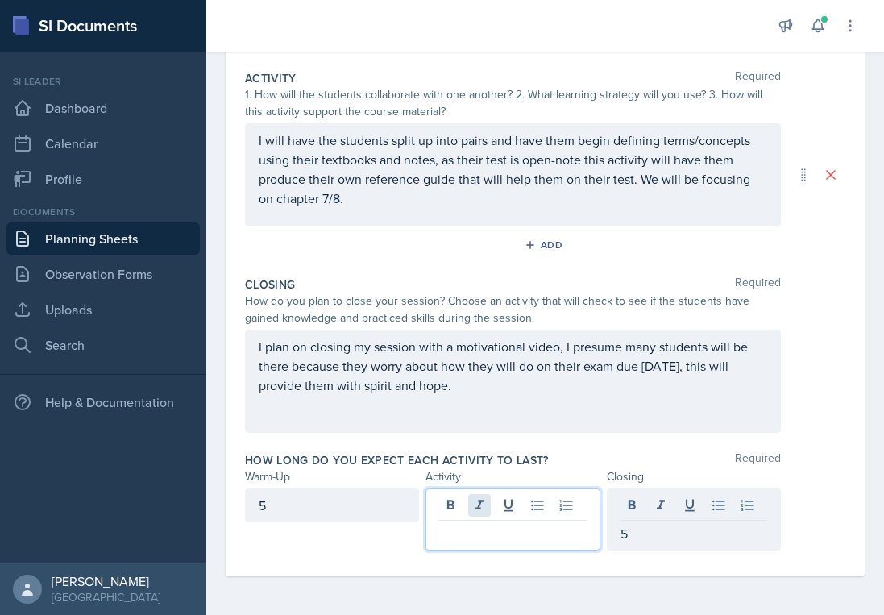
click at [475, 505] on div at bounding box center [512, 519] width 174 height 62
click at [546, 434] on div "Closing Required How do you plan to close your session? Choose an activity that…" at bounding box center [545, 358] width 600 height 176
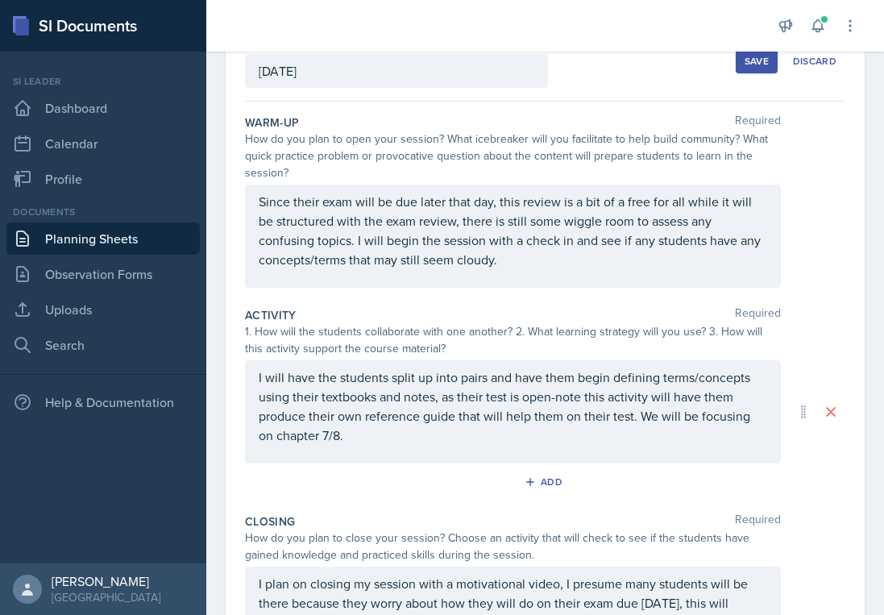
scroll to position [0, 0]
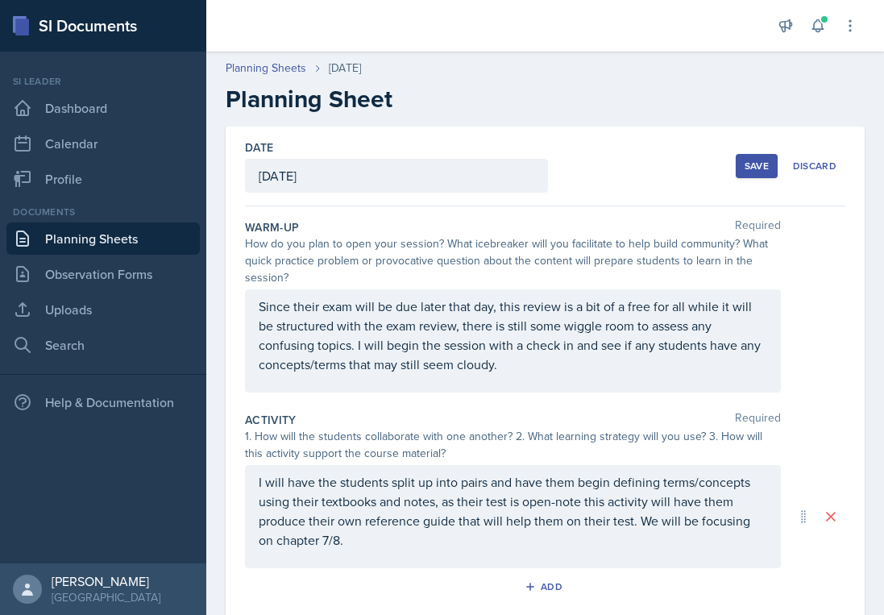
click at [769, 162] on div "Save" at bounding box center [757, 166] width 24 height 13
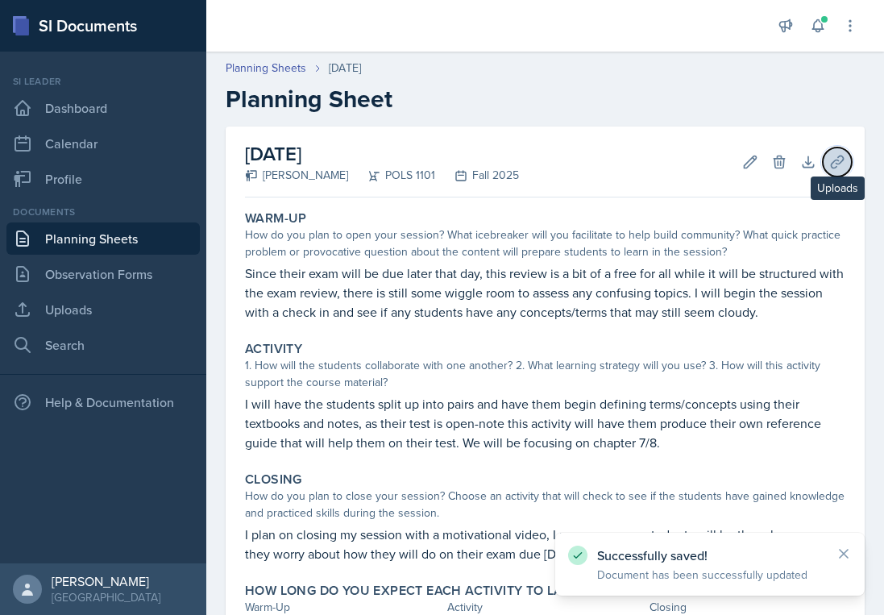
click at [835, 166] on icon at bounding box center [837, 162] width 16 height 16
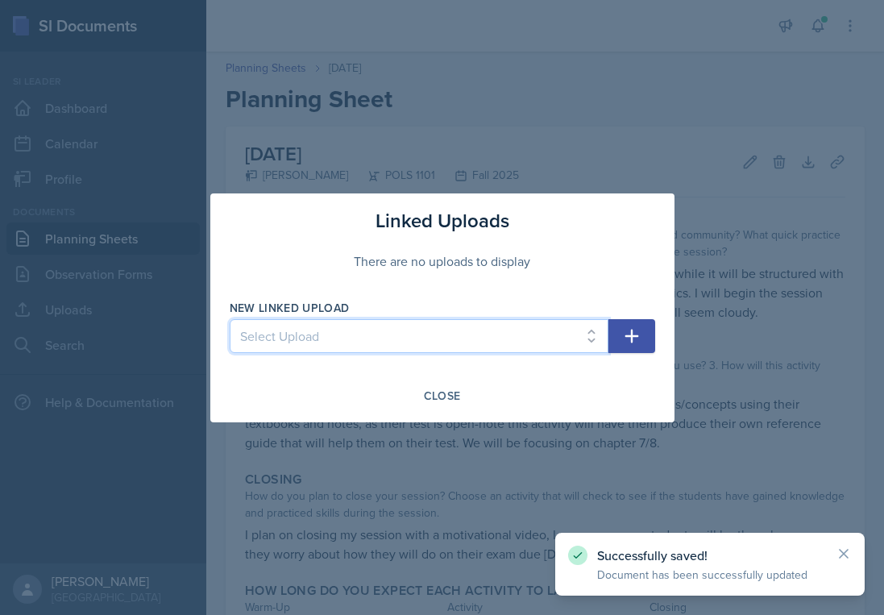
click at [477, 334] on select "Select Upload SI Session - [DATE] SI Session - [DATE] SI Session - [DATE] SI Se…" at bounding box center [419, 336] width 379 height 34
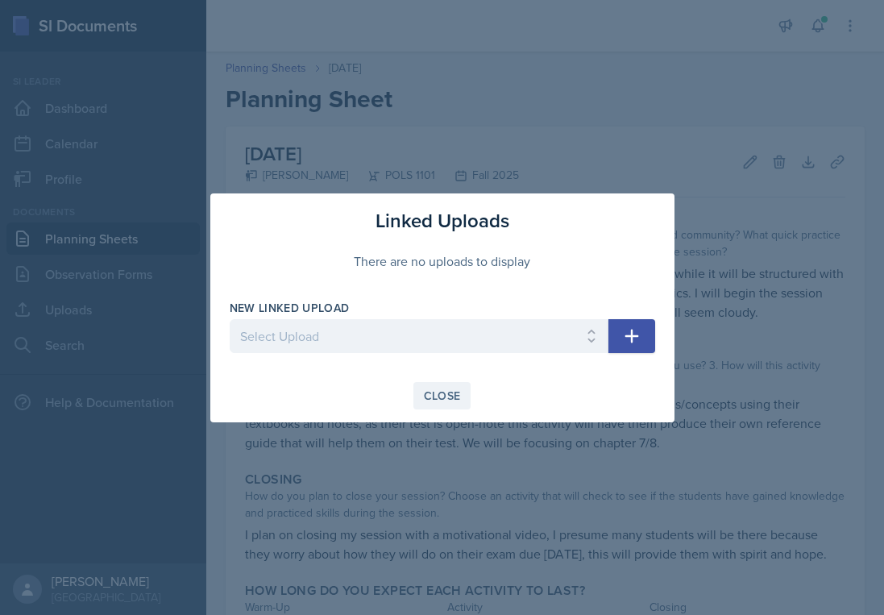
click at [438, 386] on button "Close" at bounding box center [442, 395] width 58 height 27
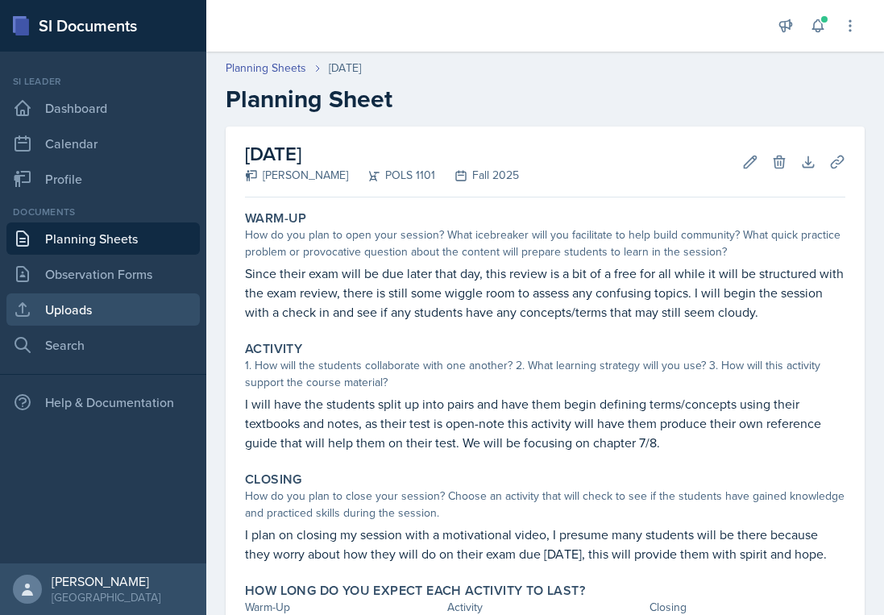
click at [135, 309] on link "Uploads" at bounding box center [102, 309] width 193 height 32
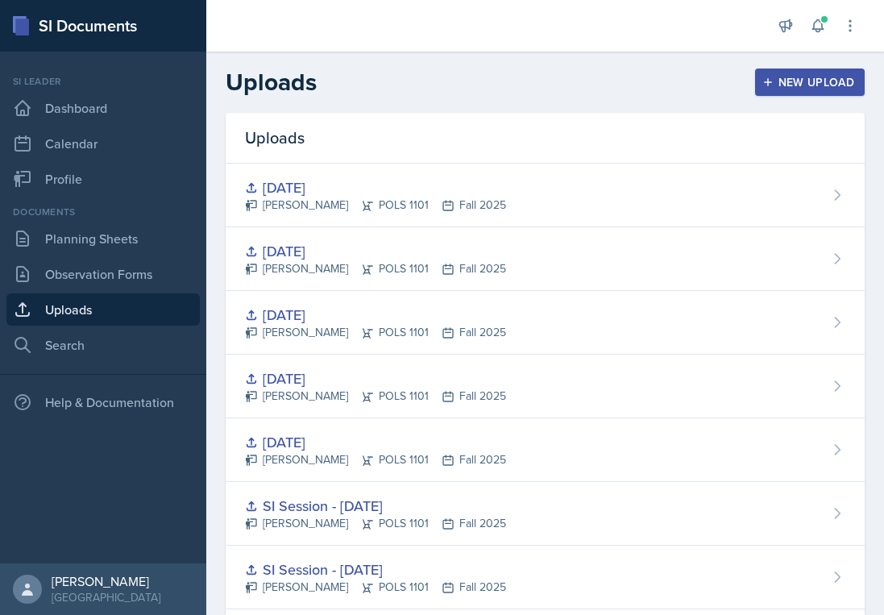
click at [782, 76] on div "New Upload" at bounding box center [809, 82] width 89 height 13
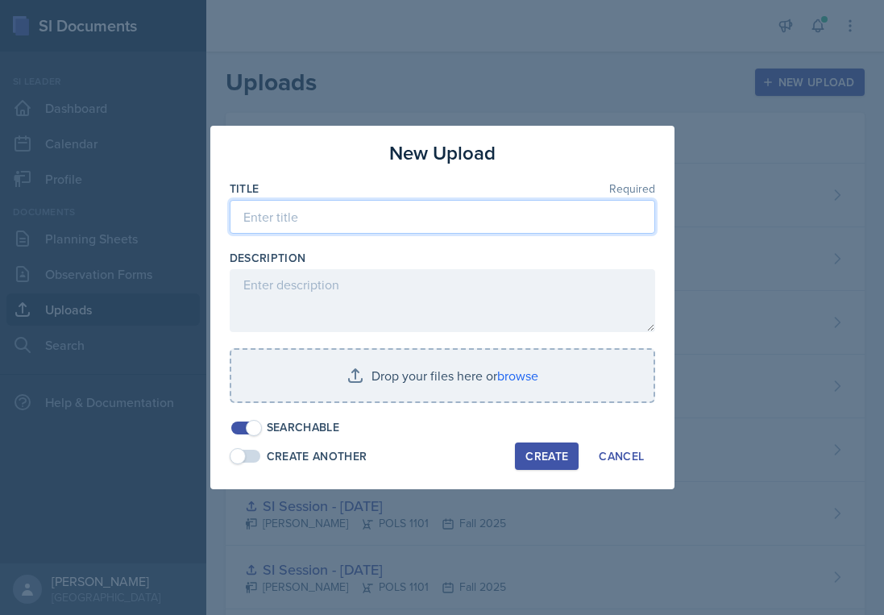
click at [404, 219] on input at bounding box center [442, 217] width 425 height 34
type input "[DATE]"
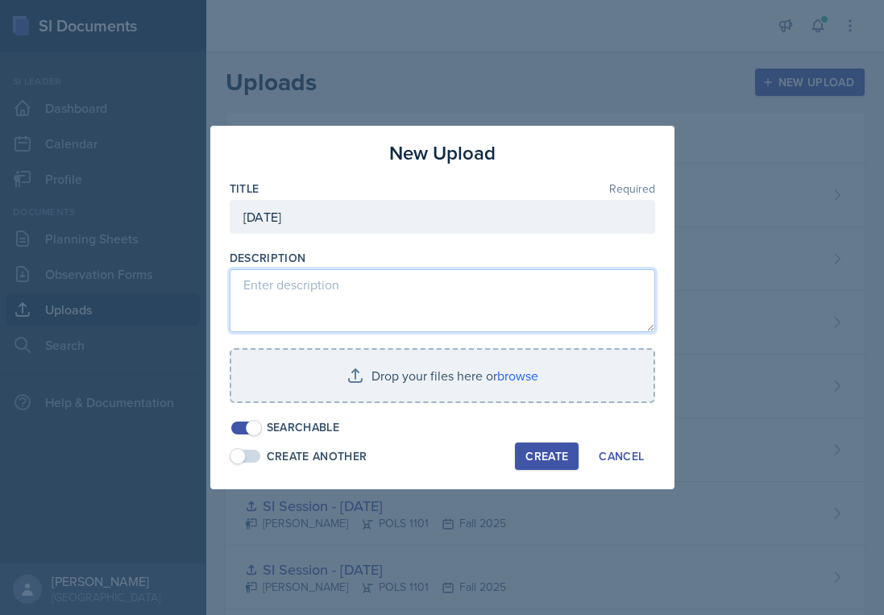
click at [359, 270] on textarea at bounding box center [442, 300] width 425 height 63
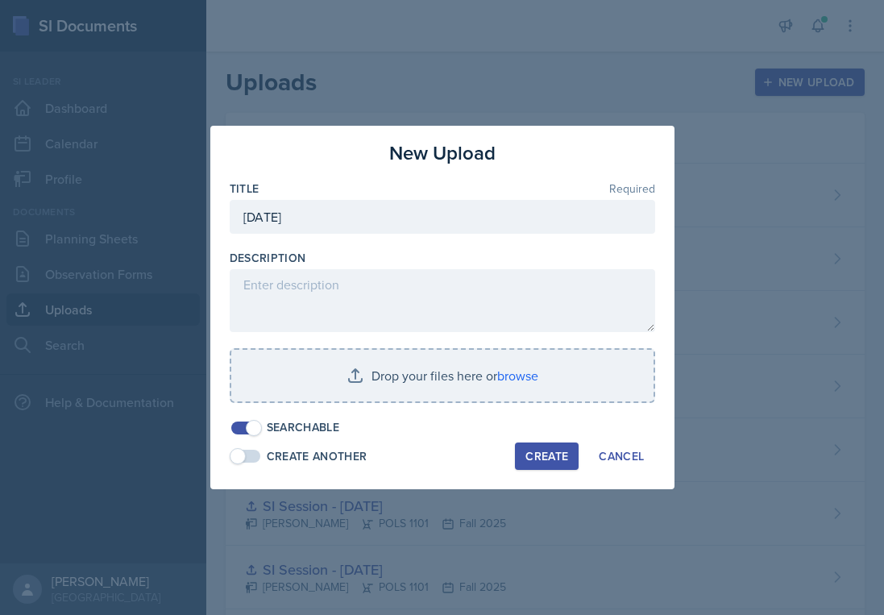
click at [340, 410] on div at bounding box center [442, 411] width 425 height 16
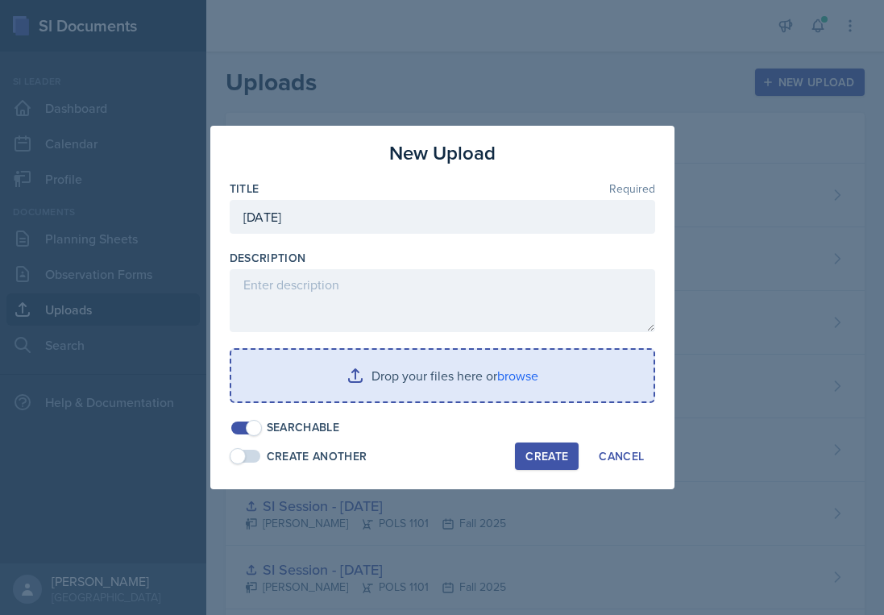
click at [339, 369] on input "file" at bounding box center [442, 376] width 422 height 52
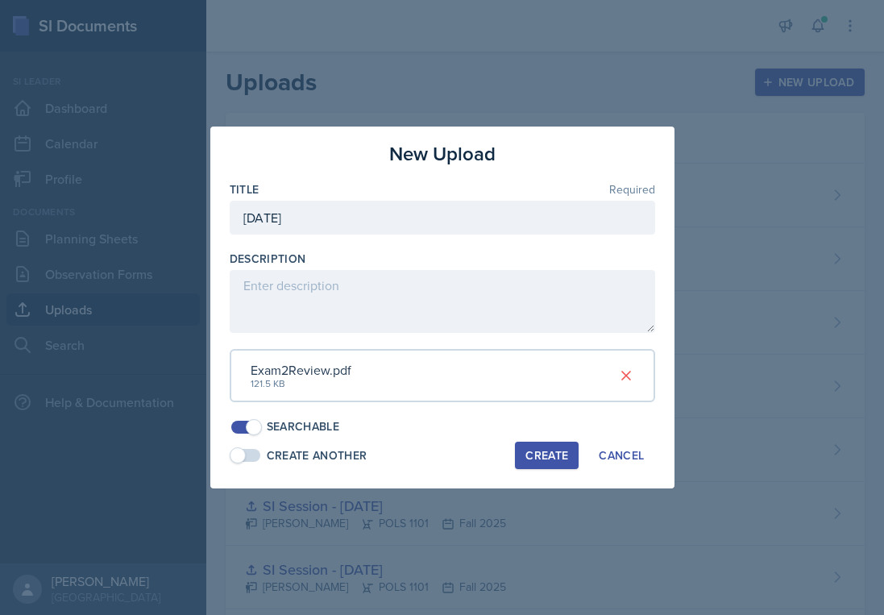
click at [541, 455] on div "Create" at bounding box center [546, 455] width 43 height 13
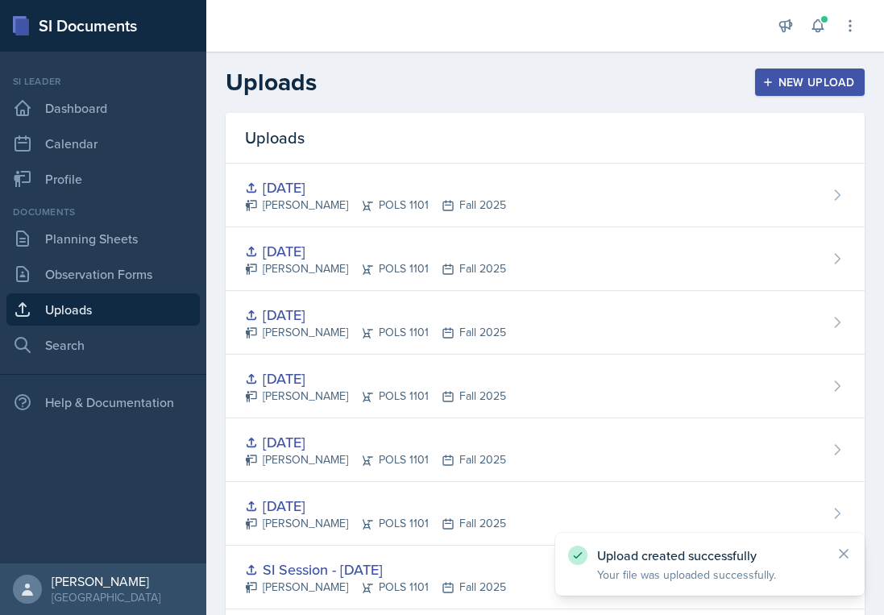
click at [784, 85] on div "New Upload" at bounding box center [809, 82] width 89 height 13
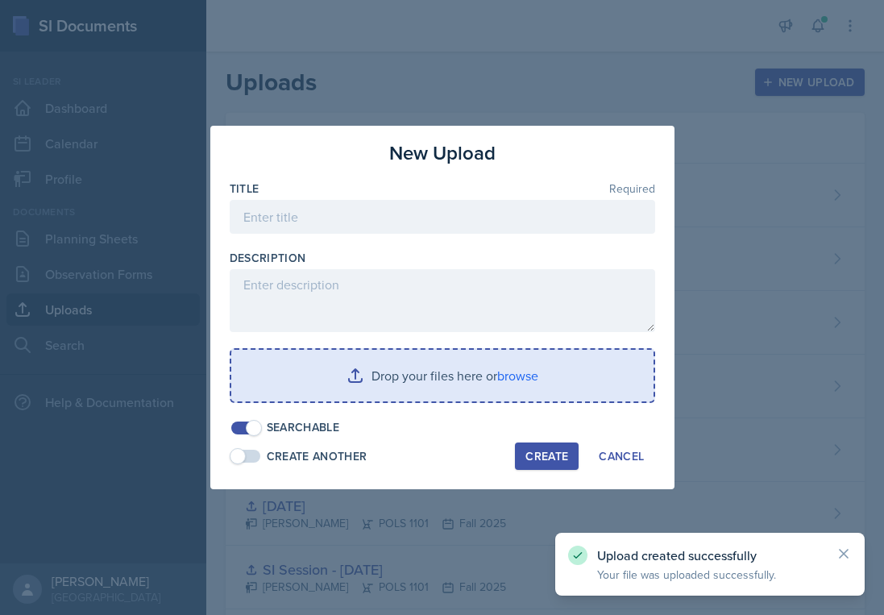
click at [755, 68] on button "New Upload" at bounding box center [810, 81] width 110 height 27
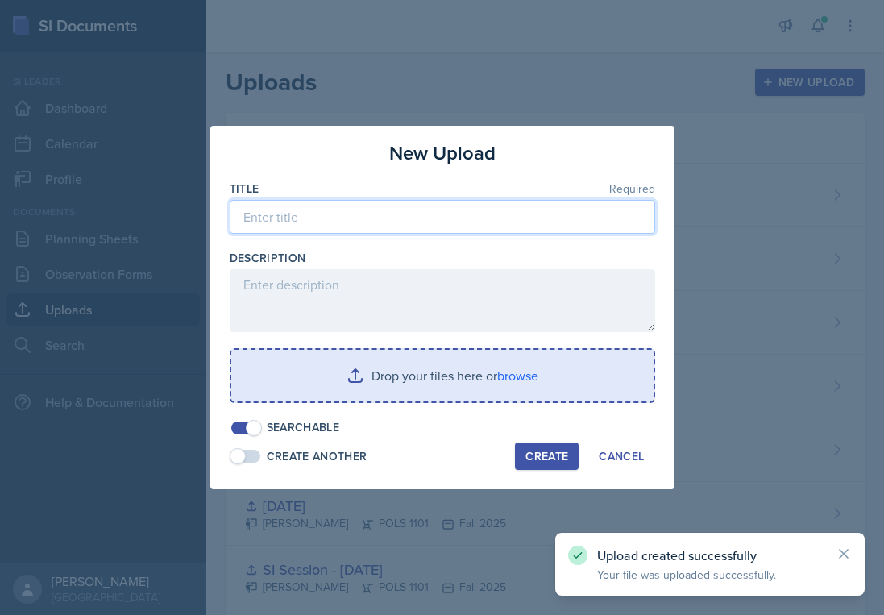
click at [487, 227] on input at bounding box center [442, 217] width 425 height 34
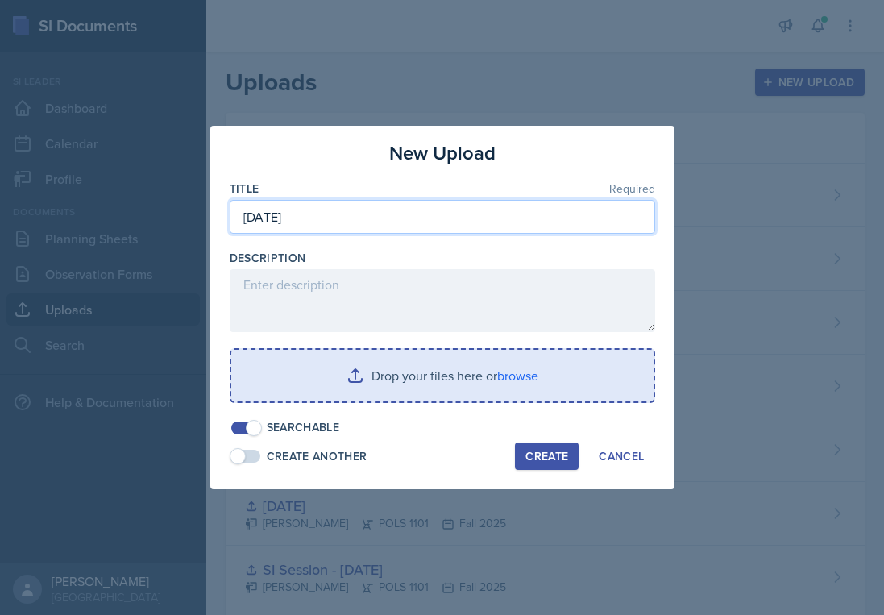
type input "[DATE]"
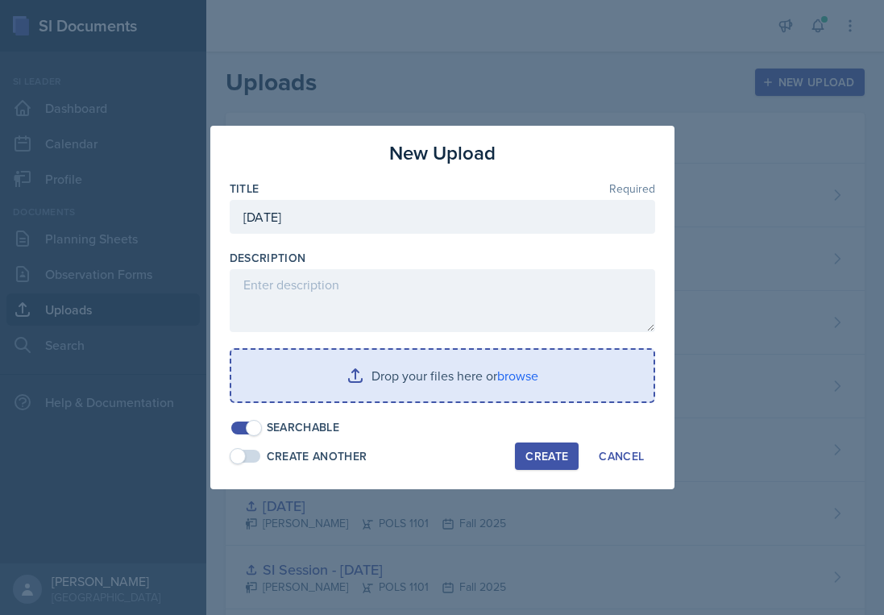
click at [428, 392] on input "file" at bounding box center [442, 376] width 422 height 52
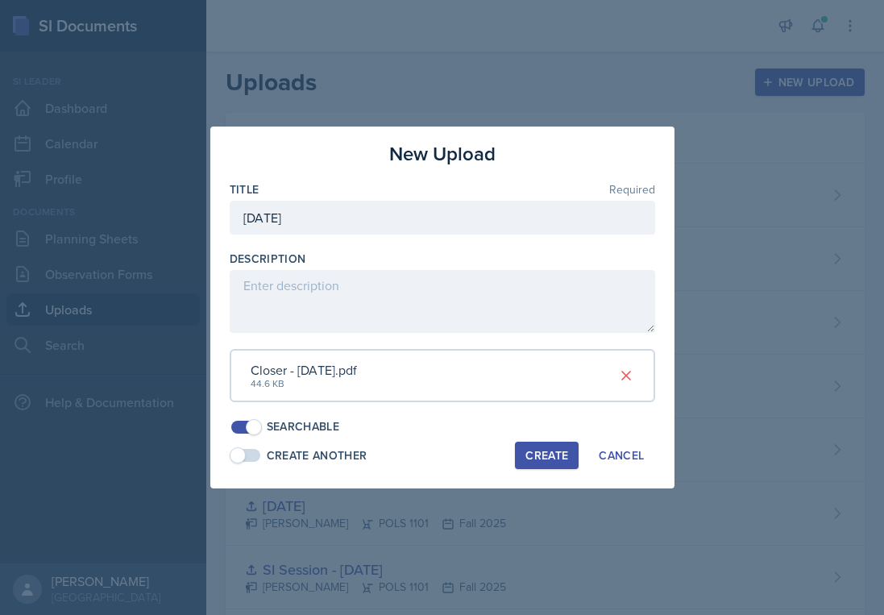
click at [549, 452] on div "Create" at bounding box center [546, 455] width 43 height 13
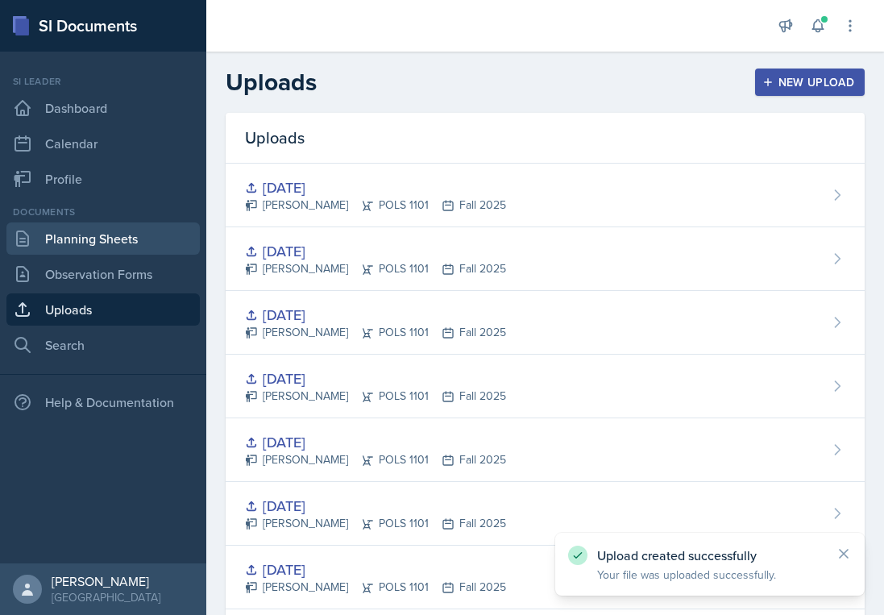
click at [164, 240] on link "Planning Sheets" at bounding box center [102, 238] width 193 height 32
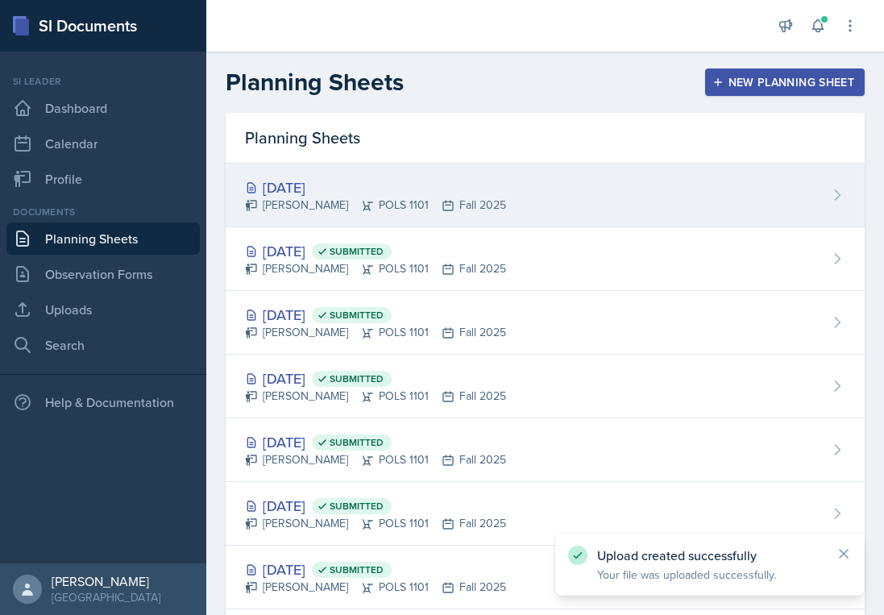
click at [693, 171] on div "[DATE] [PERSON_NAME] POLS 1101 Fall 2025" at bounding box center [545, 196] width 639 height 64
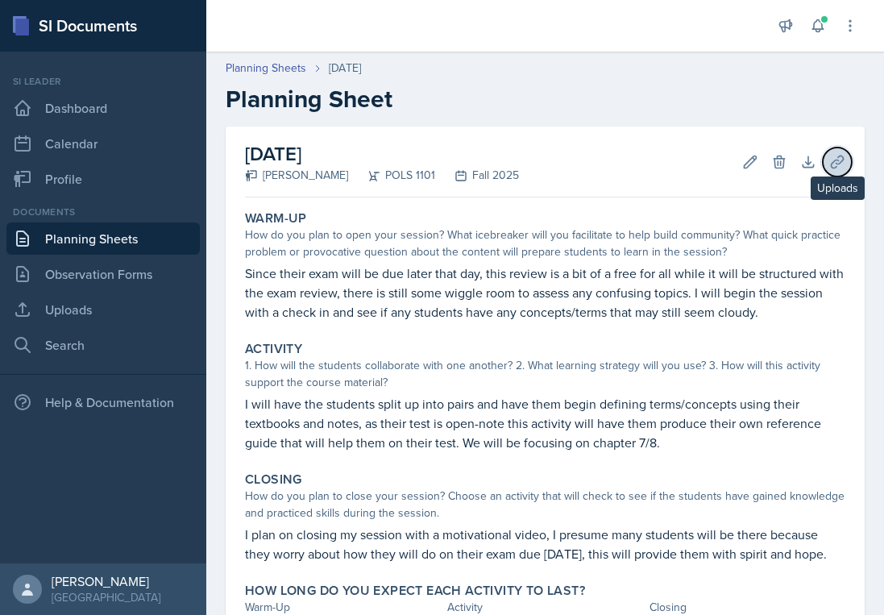
click at [830, 168] on icon at bounding box center [837, 162] width 16 height 16
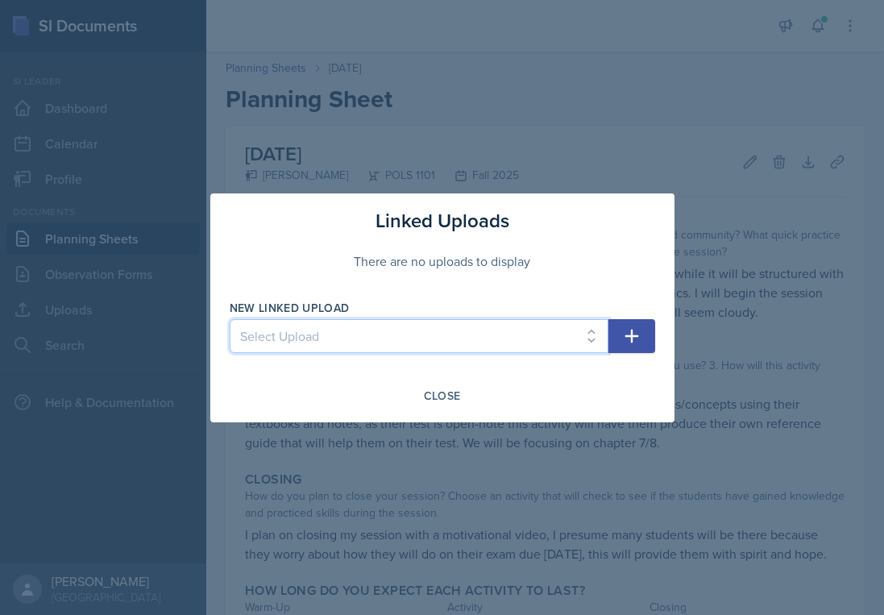
click at [521, 331] on select "Select Upload SI Session - [DATE] SI Session - [DATE] SI Session - [DATE] SI Se…" at bounding box center [419, 336] width 379 height 34
select select "5edbd5d2-ad52-4ae9-8750-4c1979a742bc"
click at [230, 319] on select "Select Upload SI Session - [DATE] SI Session - [DATE] SI Session - [DATE] SI Se…" at bounding box center [419, 336] width 379 height 34
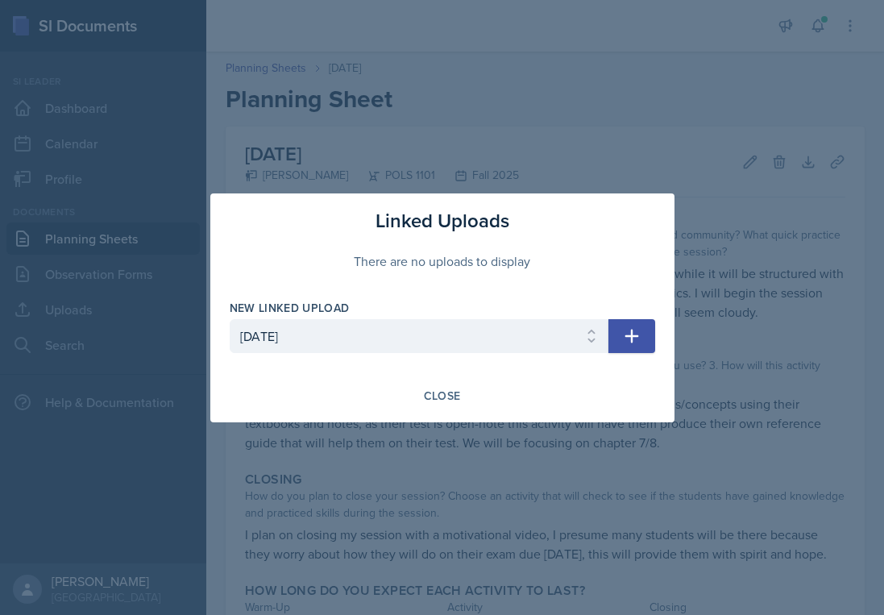
click at [629, 335] on icon "button" at bounding box center [631, 336] width 14 height 14
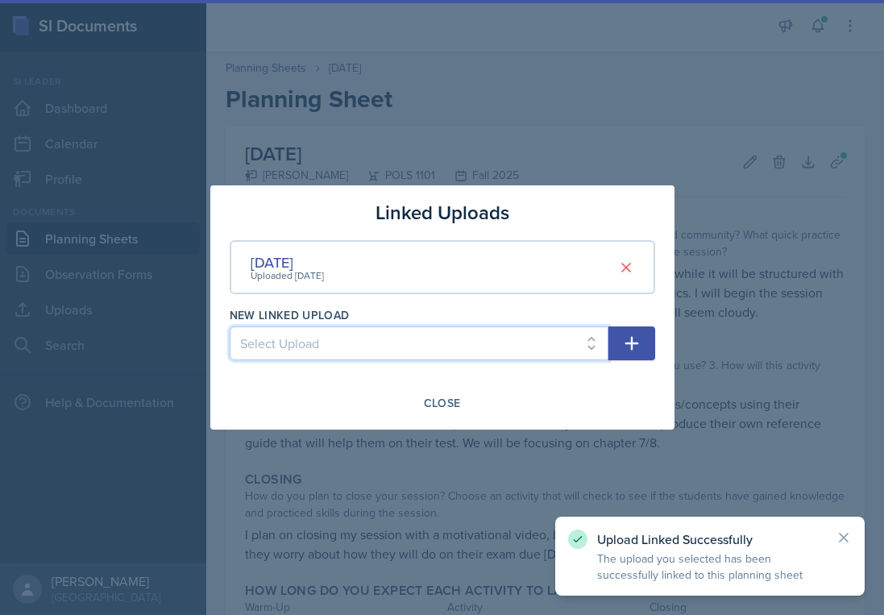
click at [552, 343] on select "Select Upload SI Session - [DATE] SI Session - [DATE] SI Session - [DATE] SI Se…" at bounding box center [419, 343] width 379 height 34
select select "c3ae0529-6b60-4786-892b-136edd23da0a"
click at [230, 326] on select "Select Upload SI Session - [DATE] SI Session - [DATE] SI Session - [DATE] SI Se…" at bounding box center [419, 343] width 379 height 34
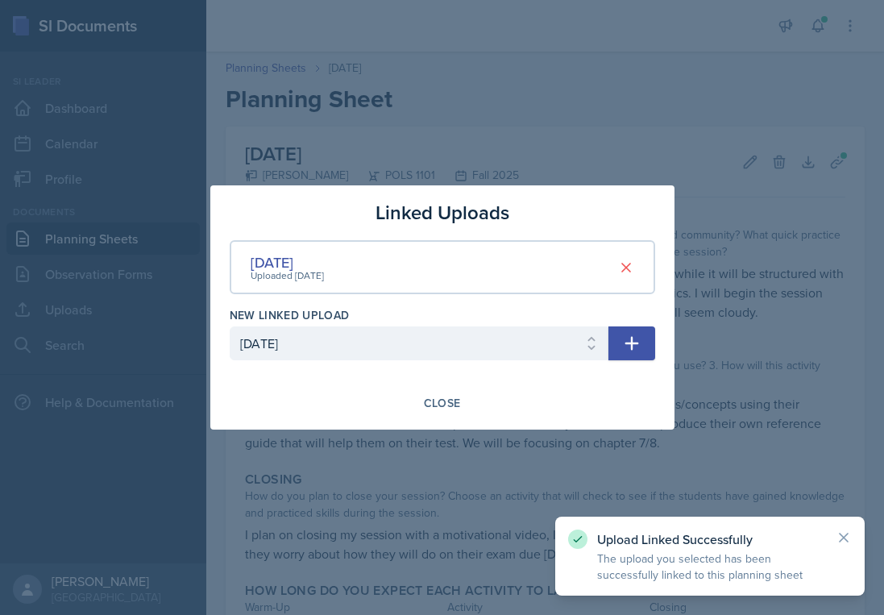
click at [628, 342] on icon "button" at bounding box center [631, 344] width 14 height 14
select select
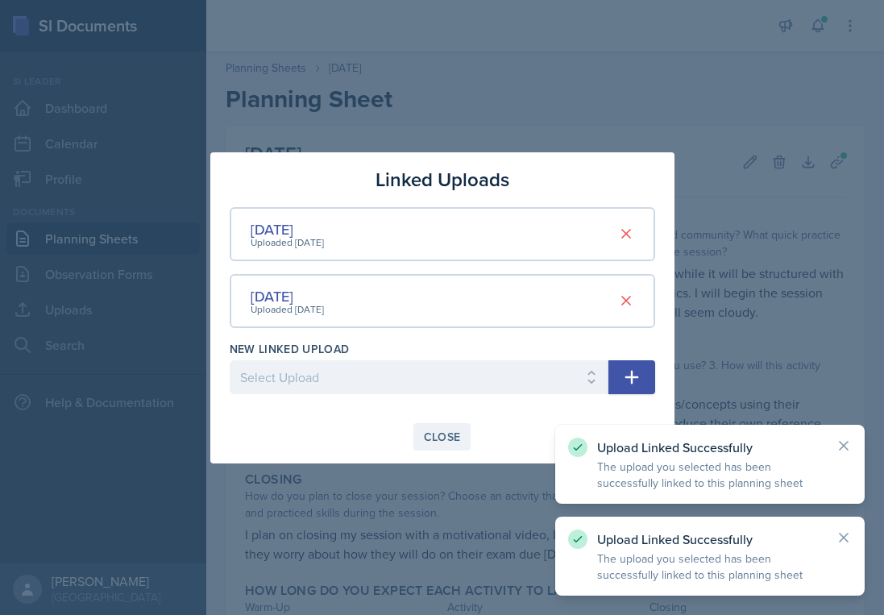
click at [435, 437] on div "Close" at bounding box center [442, 436] width 37 height 13
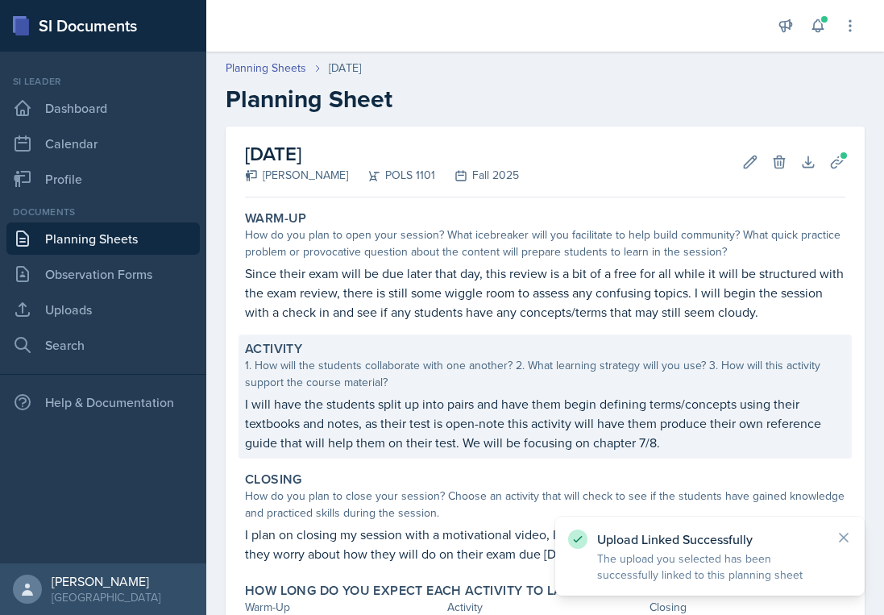
scroll to position [135, 0]
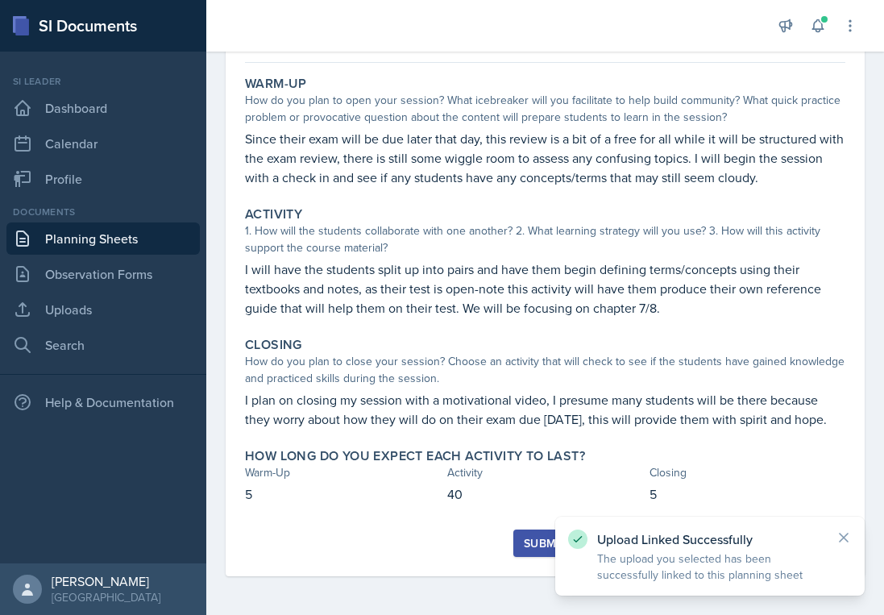
click at [531, 547] on div "Submit" at bounding box center [545, 543] width 43 height 13
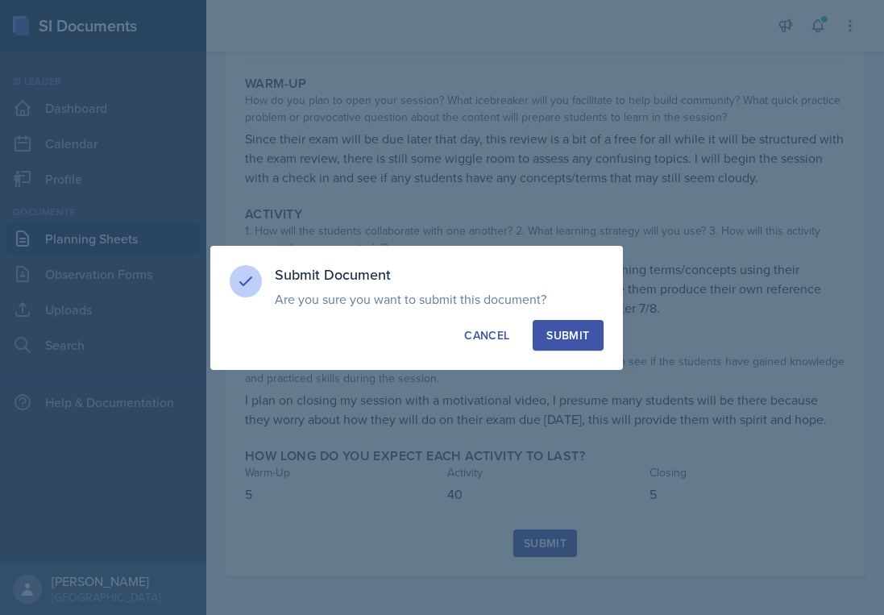
click at [583, 330] on div "Submit" at bounding box center [567, 335] width 43 height 16
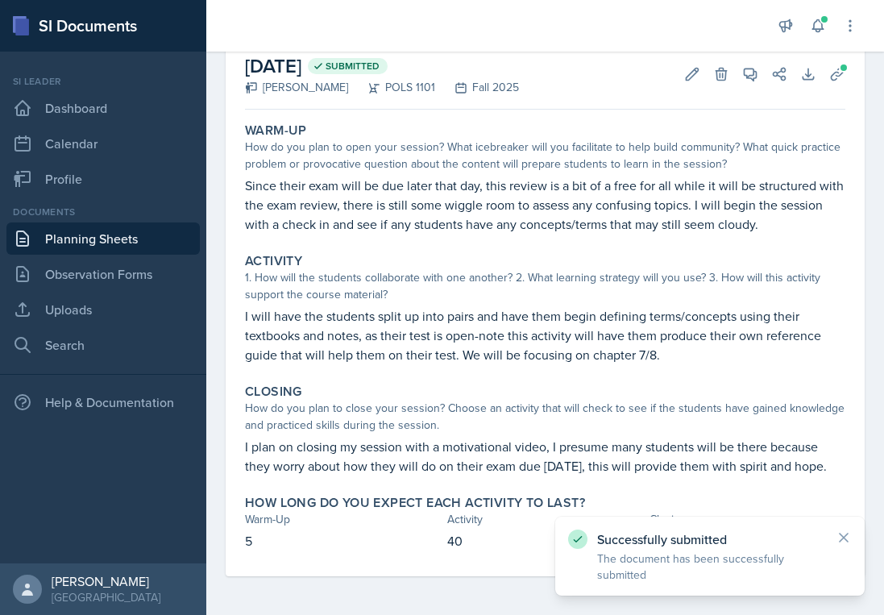
scroll to position [0, 0]
